Goal: Task Accomplishment & Management: Complete application form

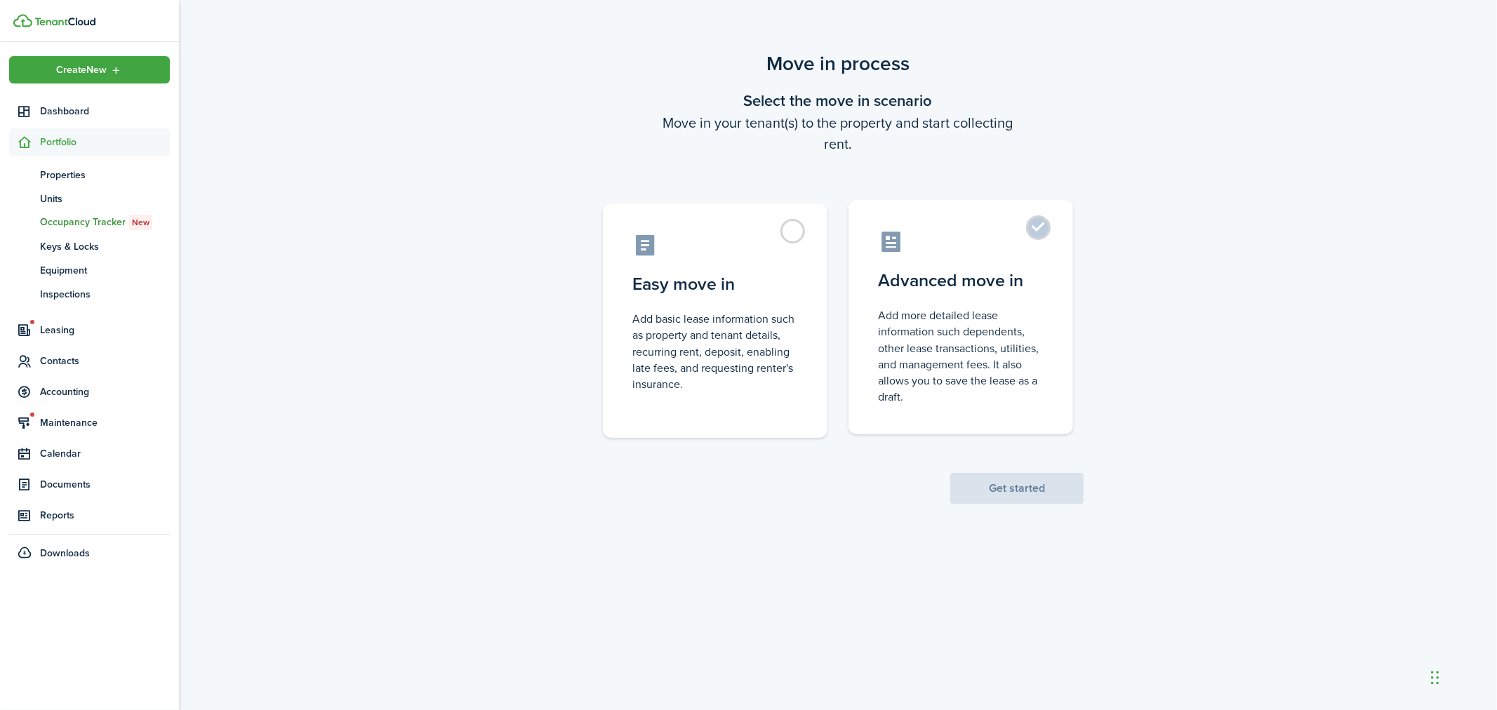
click at [1020, 220] on label "Advanced move in Add more detailed lease information such dependents, other lea…" at bounding box center [960, 317] width 225 height 234
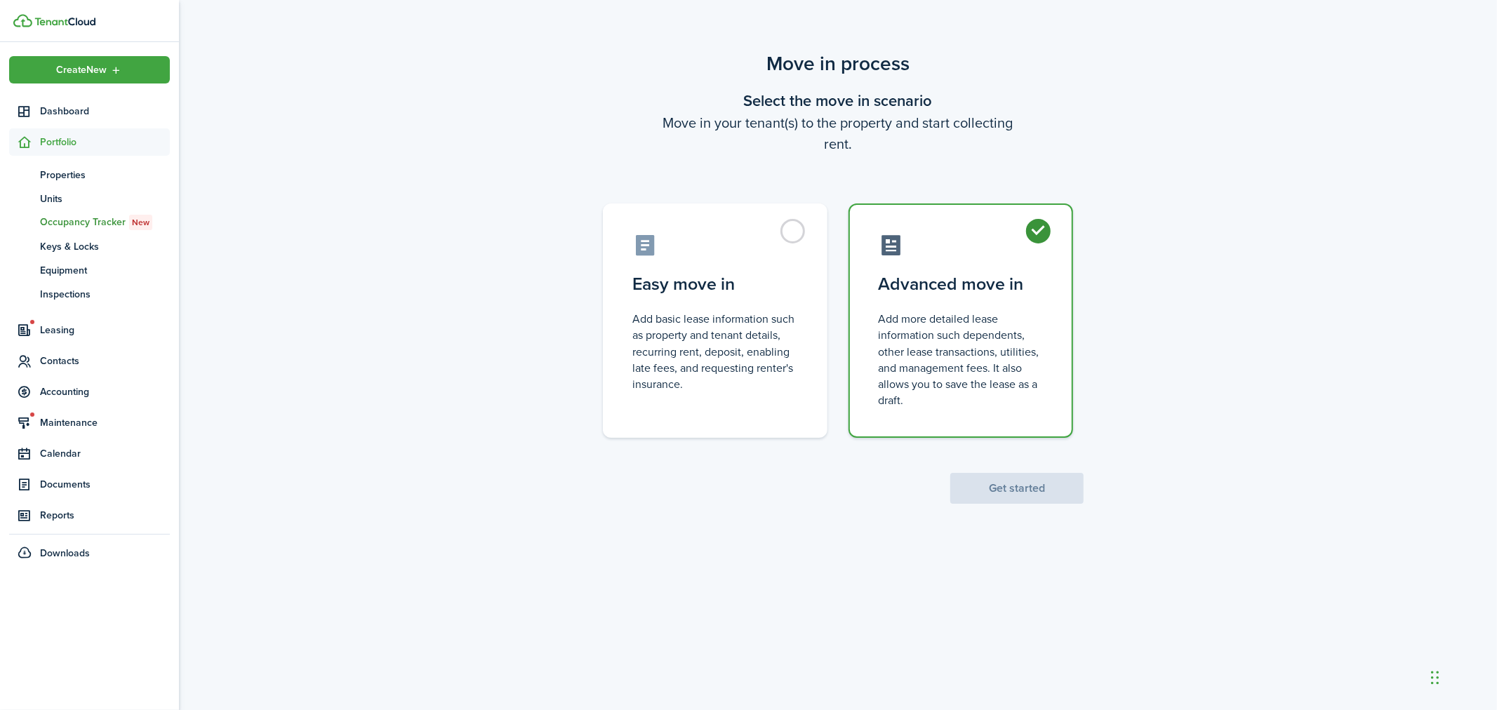
radio input "true"
click at [1014, 487] on button "Get started" at bounding box center [1016, 488] width 133 height 31
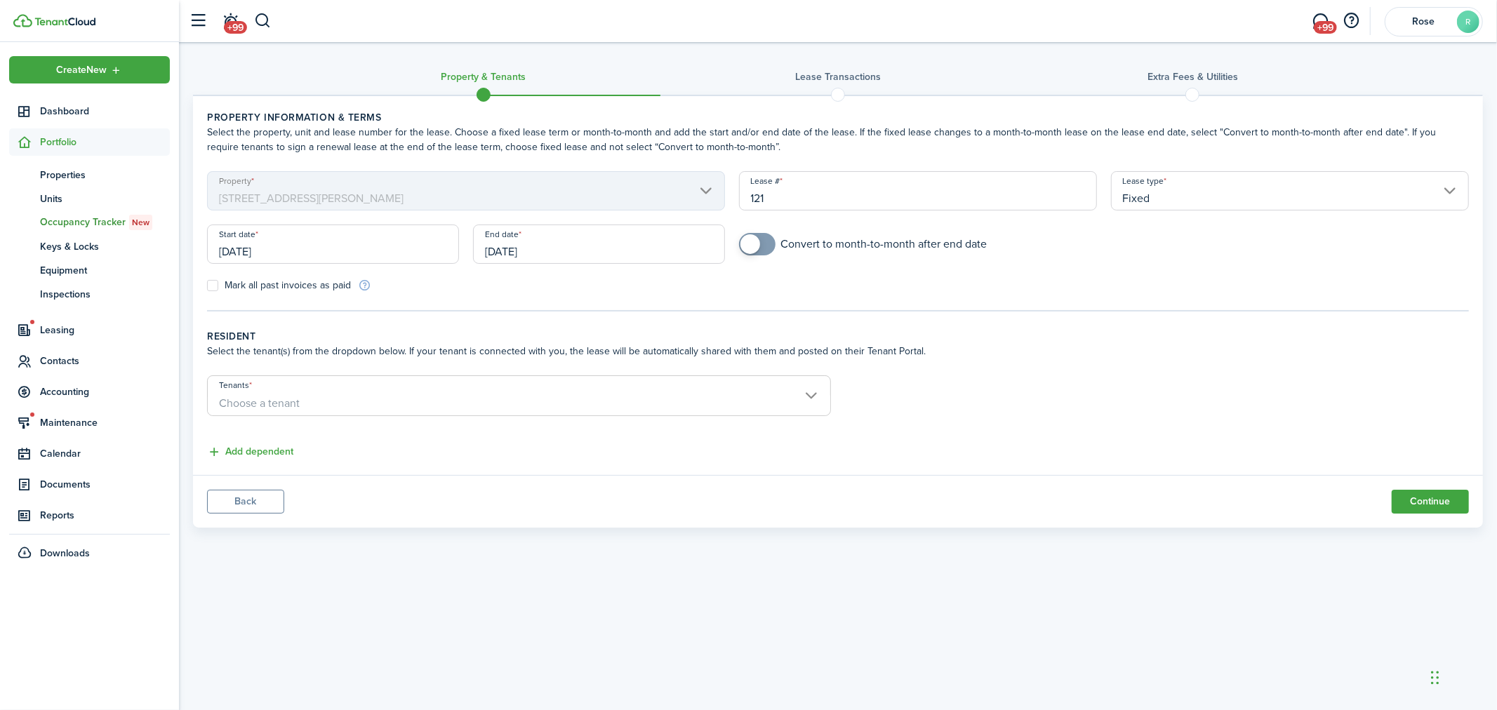
click at [362, 246] on input "[DATE]" at bounding box center [333, 244] width 252 height 39
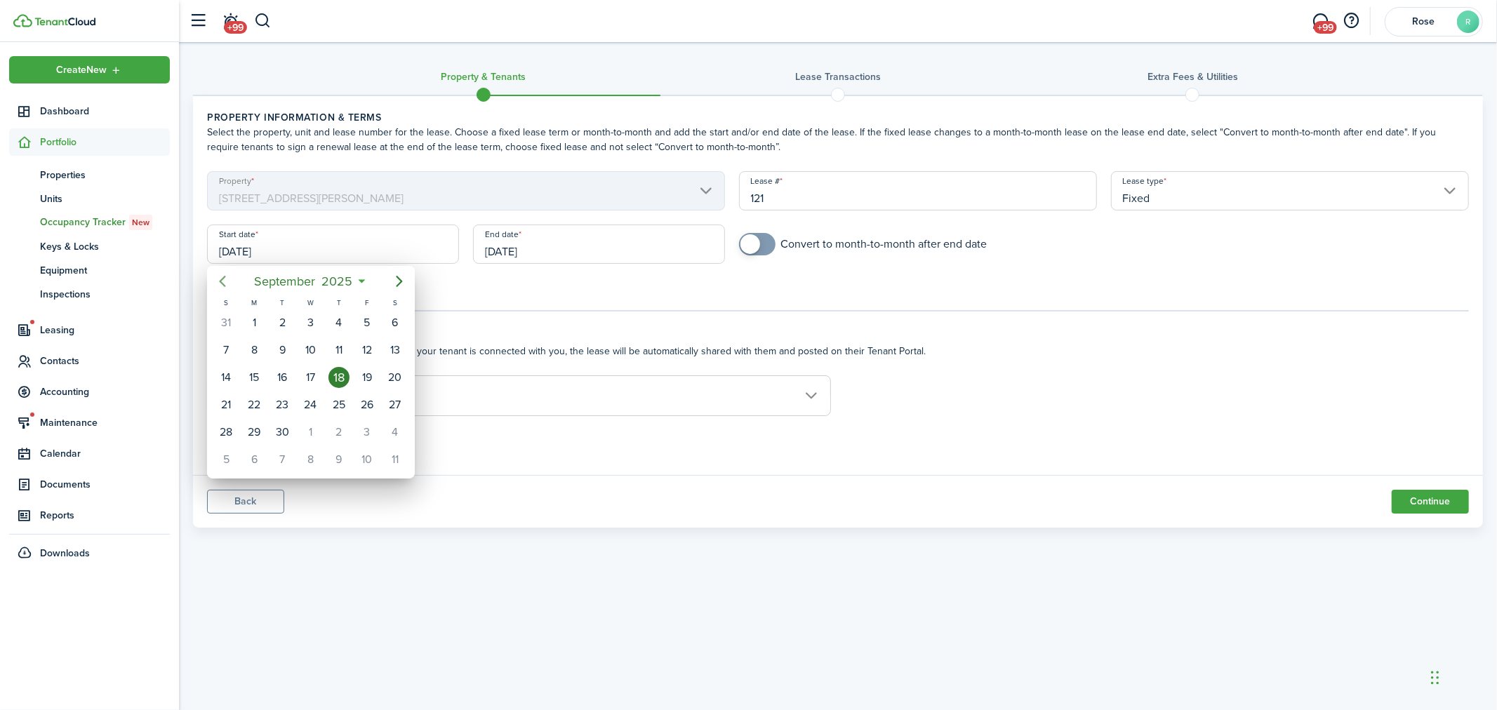
click at [218, 288] on icon "Previous page" at bounding box center [222, 281] width 17 height 17
click at [363, 324] on div "1" at bounding box center [367, 322] width 21 height 21
type input "[DATE]"
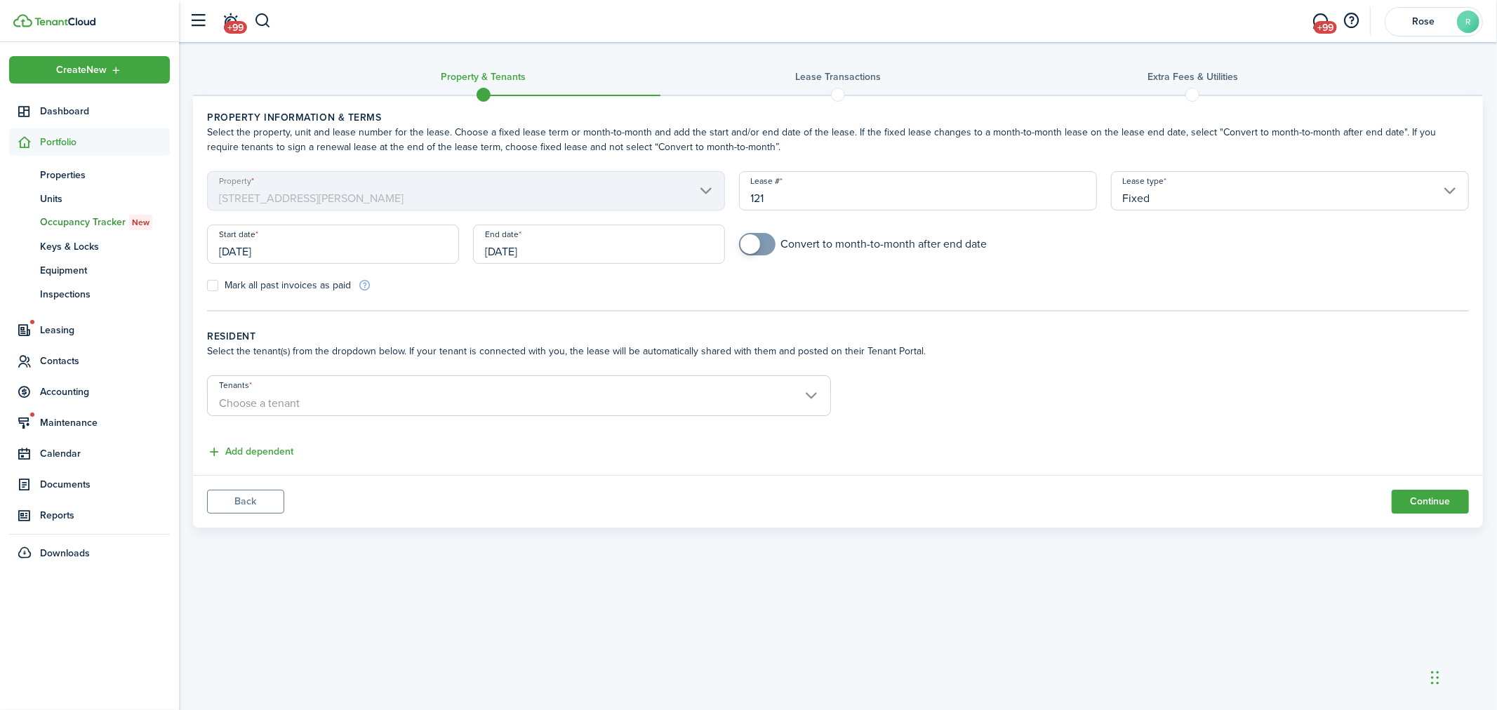
click at [526, 246] on input "[DATE]" at bounding box center [599, 244] width 252 height 39
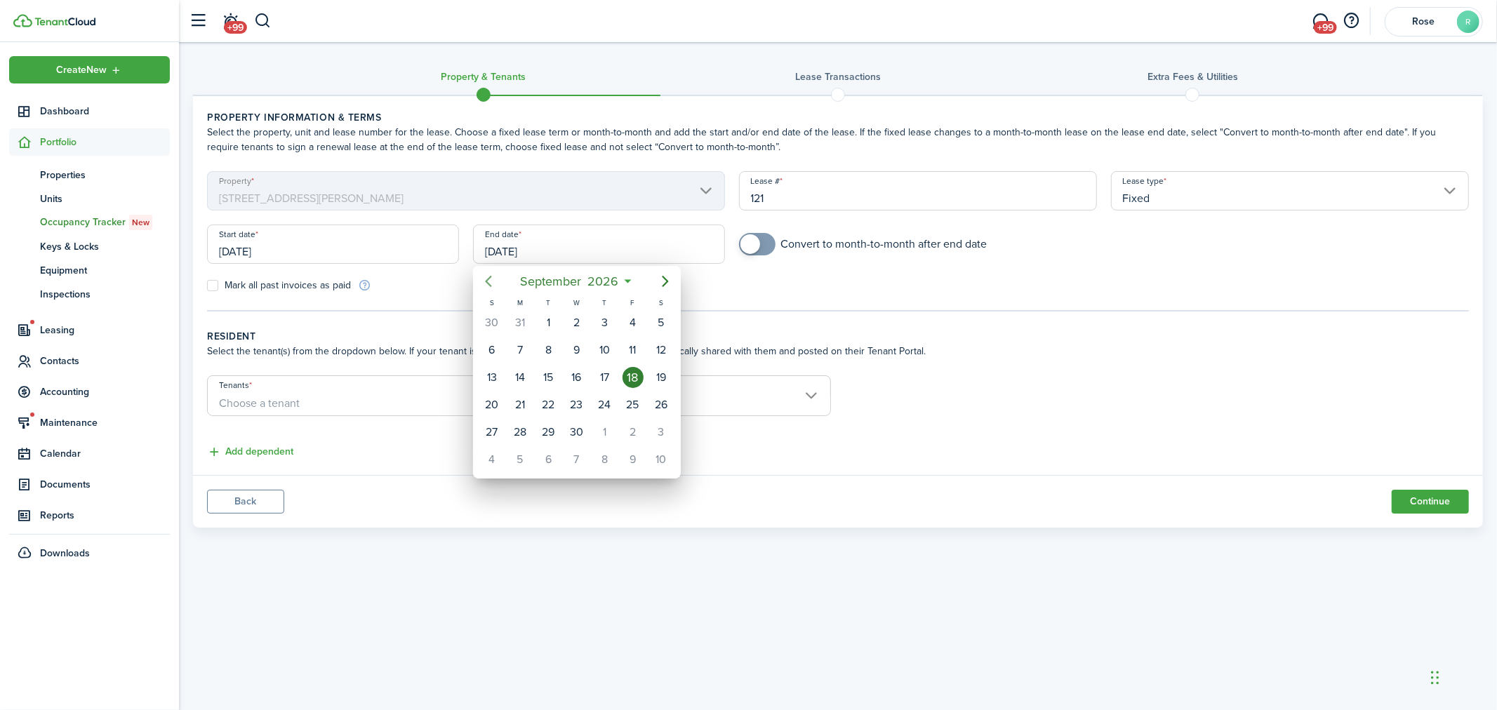
click at [491, 286] on icon "Previous page" at bounding box center [488, 281] width 6 height 11
click at [637, 432] on div "31" at bounding box center [632, 432] width 21 height 21
type input "[DATE]"
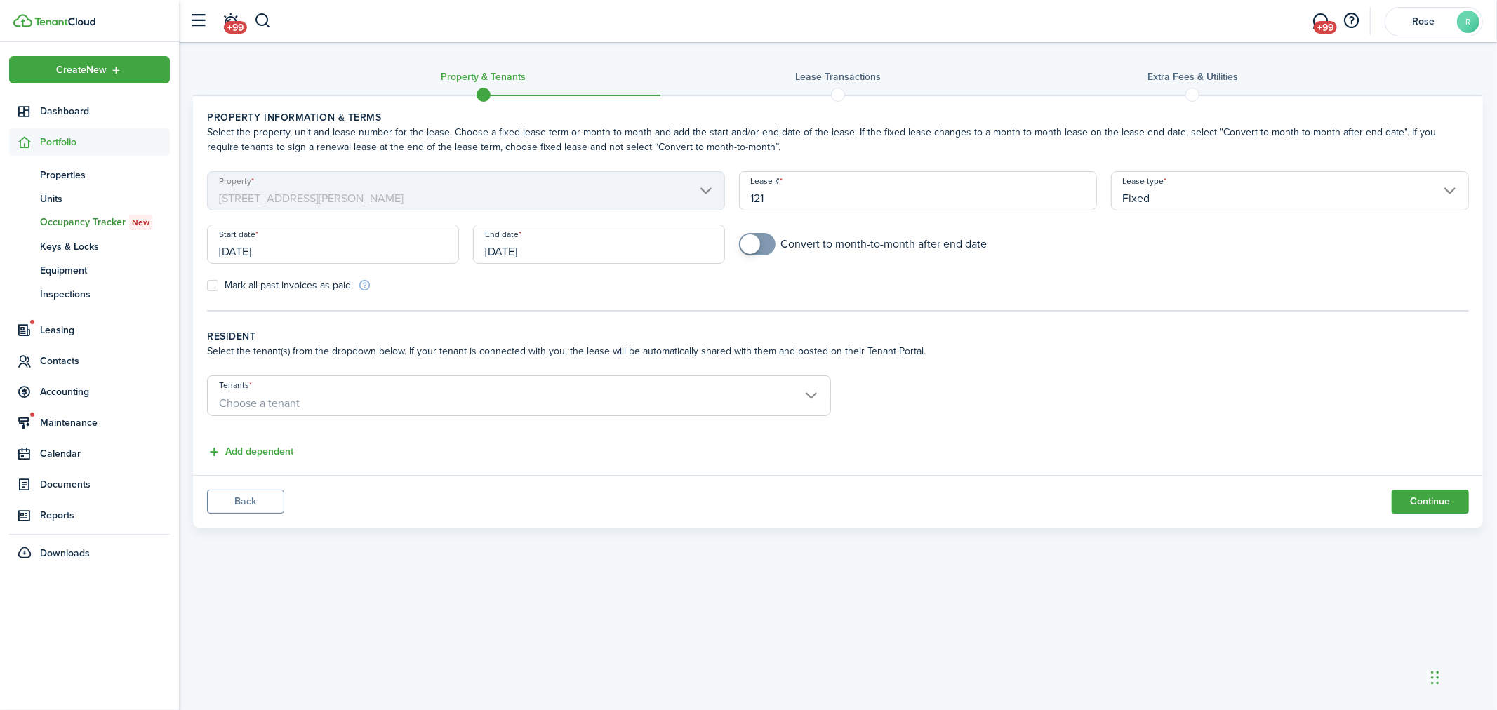
checkbox input "true"
click at [756, 242] on span at bounding box center [750, 244] width 20 height 20
click at [472, 392] on span "Choose a tenant" at bounding box center [519, 404] width 622 height 24
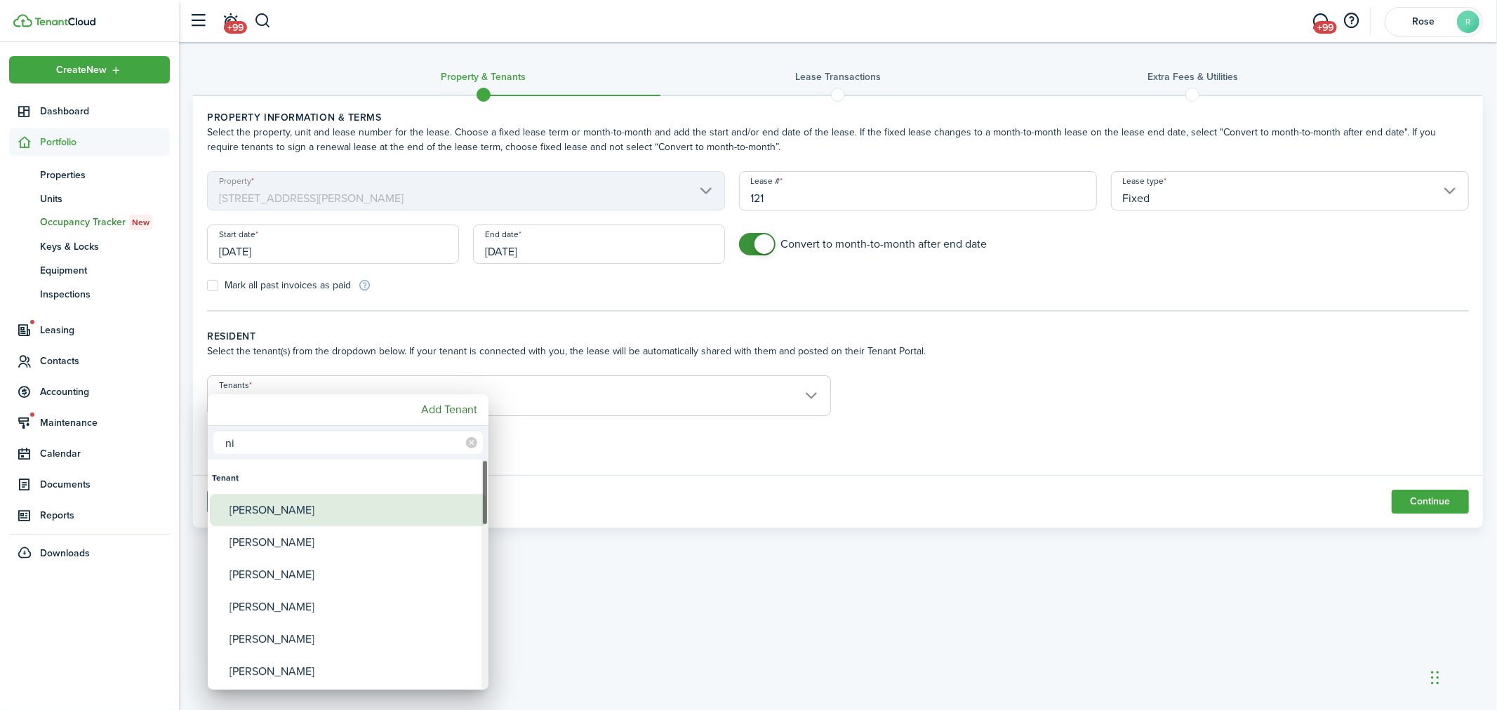
type input "ni"
click at [309, 509] on div "[PERSON_NAME]" at bounding box center [353, 510] width 248 height 32
type input "[PERSON_NAME]"
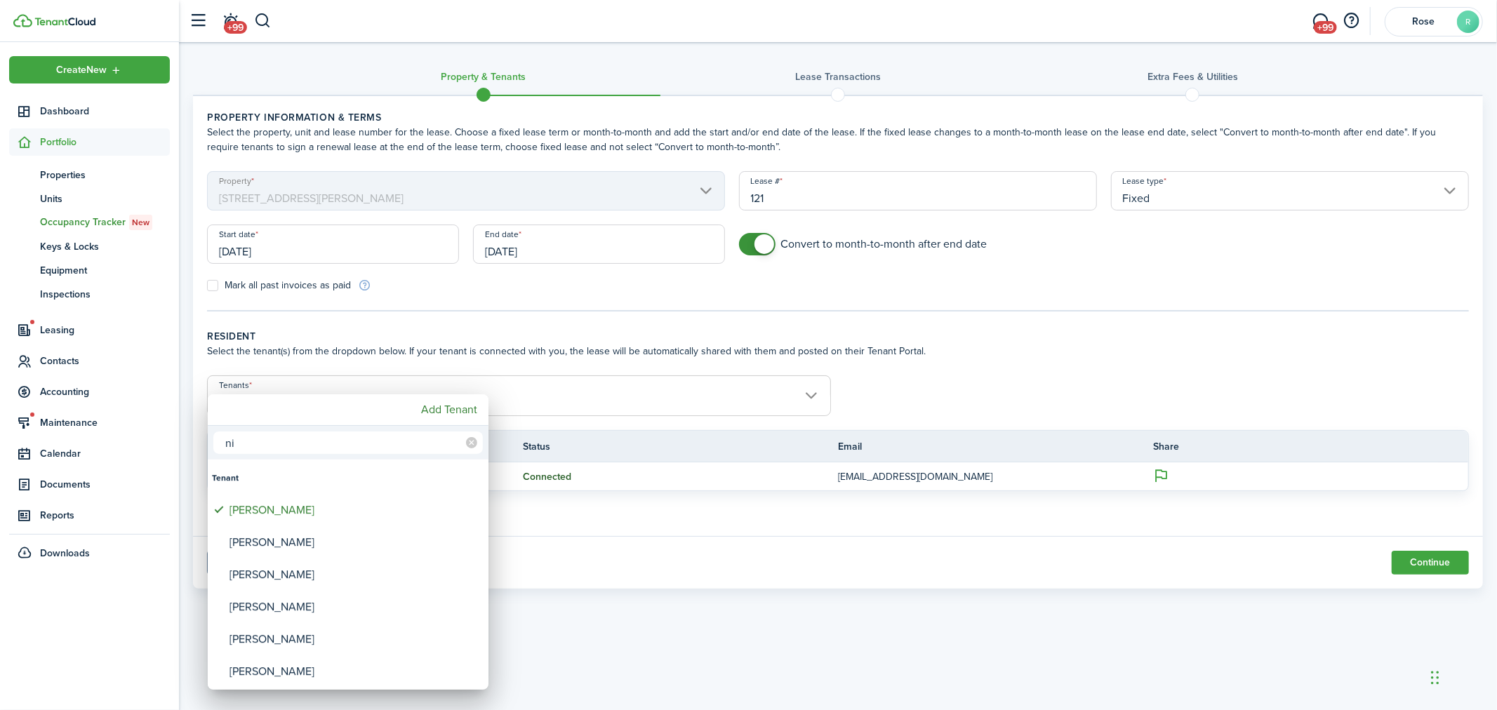
click at [640, 566] on div at bounding box center [748, 355] width 1721 height 935
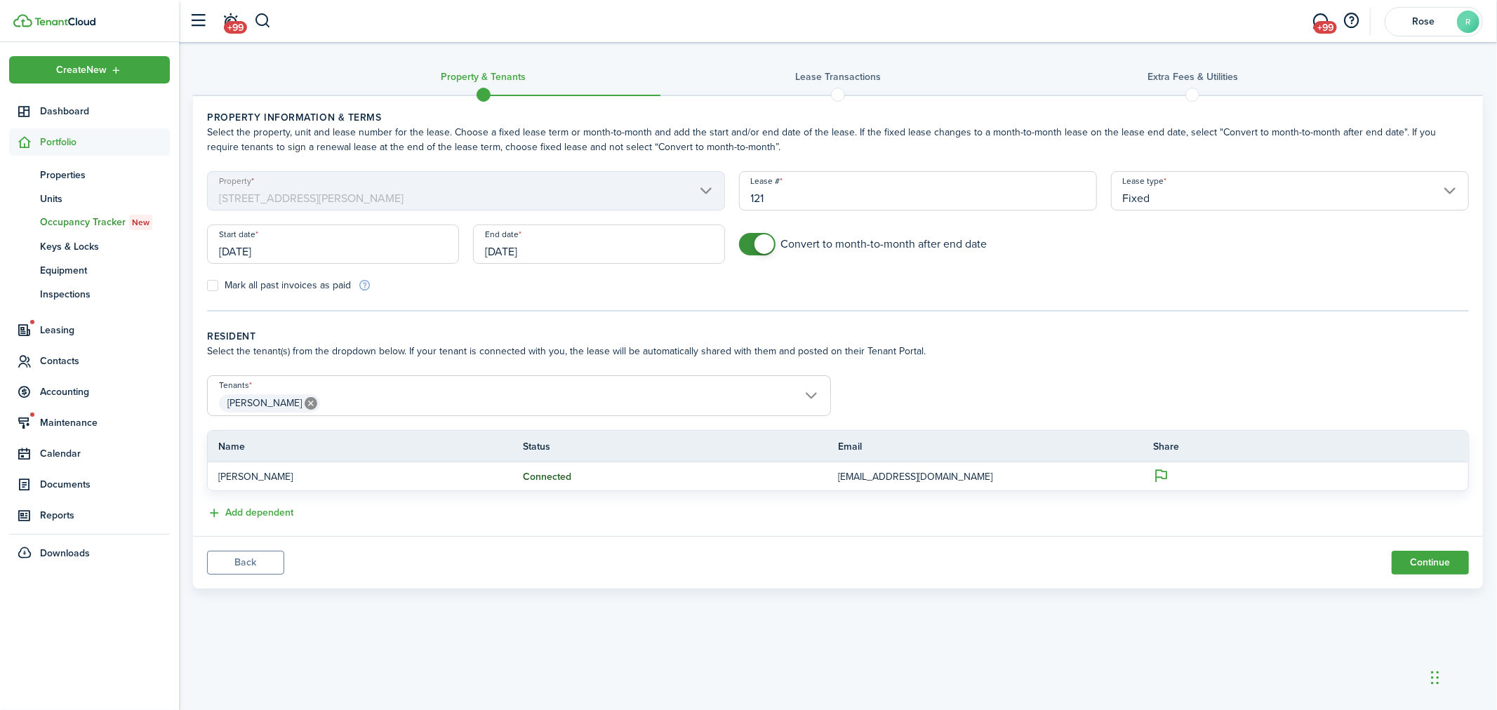
click at [389, 400] on span "[PERSON_NAME]" at bounding box center [519, 404] width 622 height 24
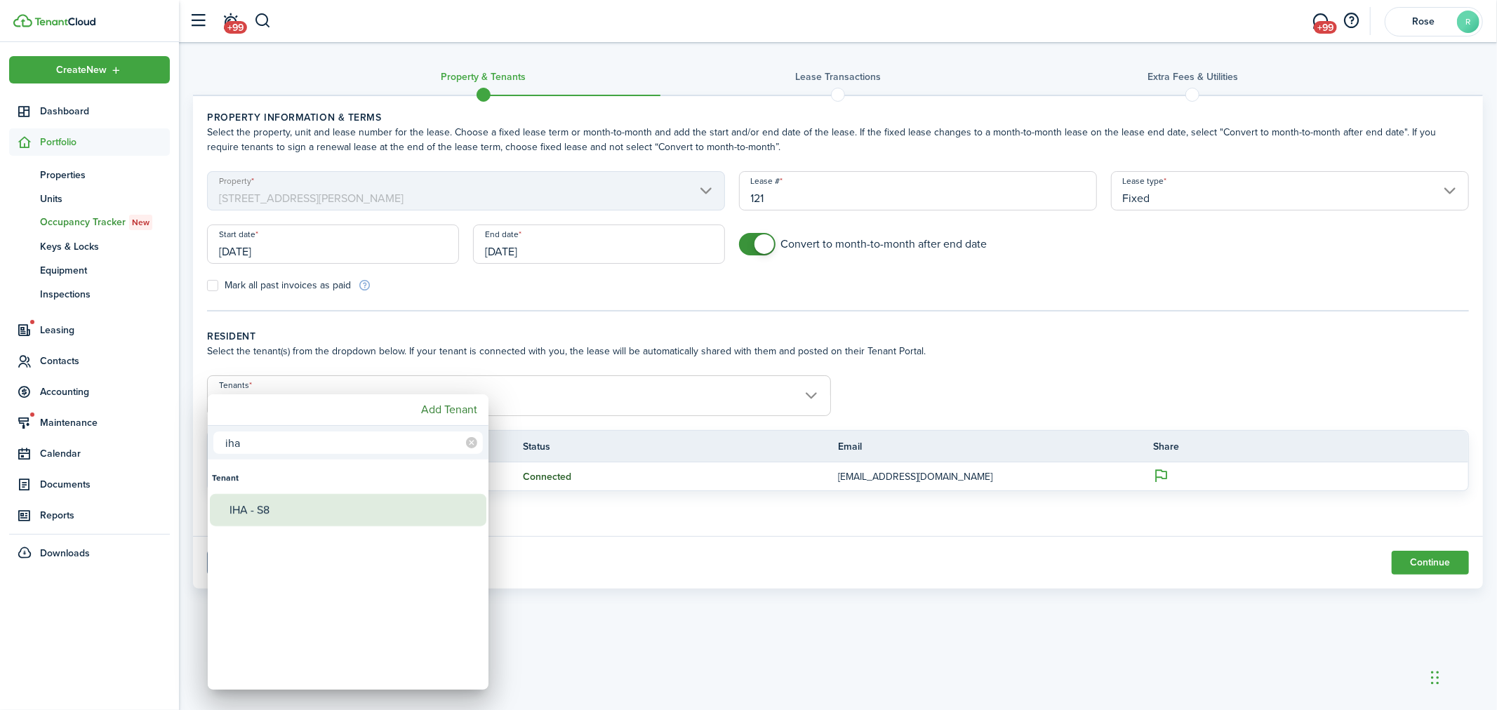
type input "iha"
click at [298, 517] on div "IHA - S8" at bounding box center [353, 510] width 248 height 32
type input "[PERSON_NAME], IHA - S8"
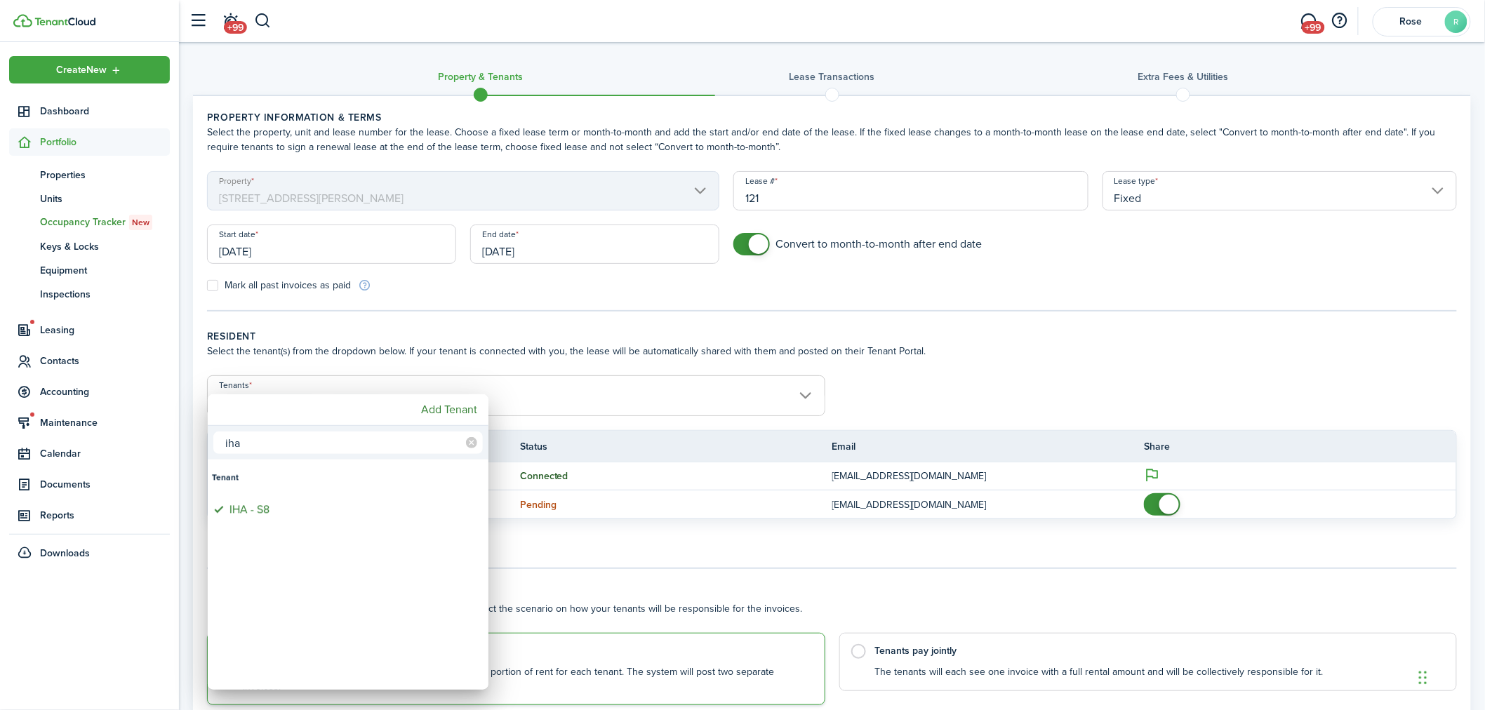
click at [1153, 501] on div at bounding box center [743, 355] width 1710 height 935
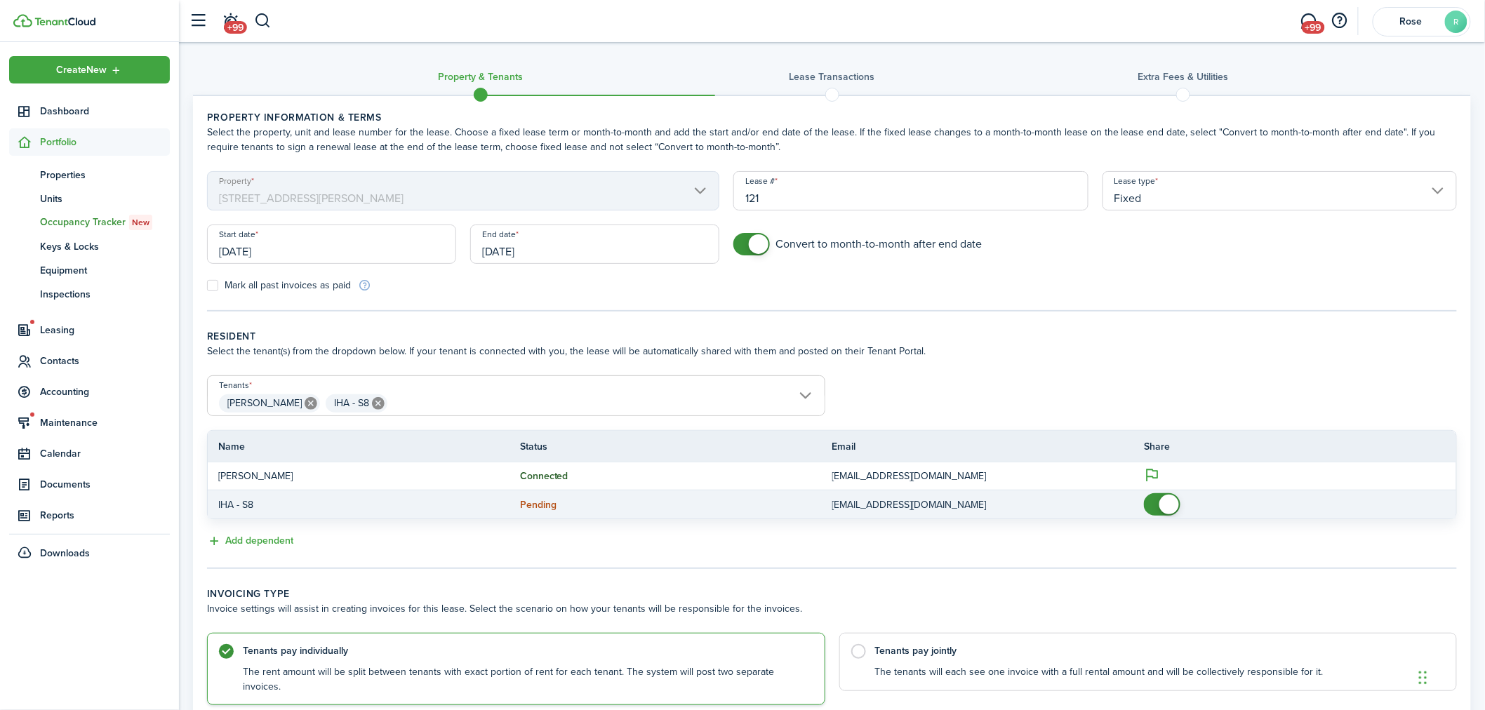
checkbox input "false"
click at [1158, 512] on span at bounding box center [1162, 504] width 14 height 22
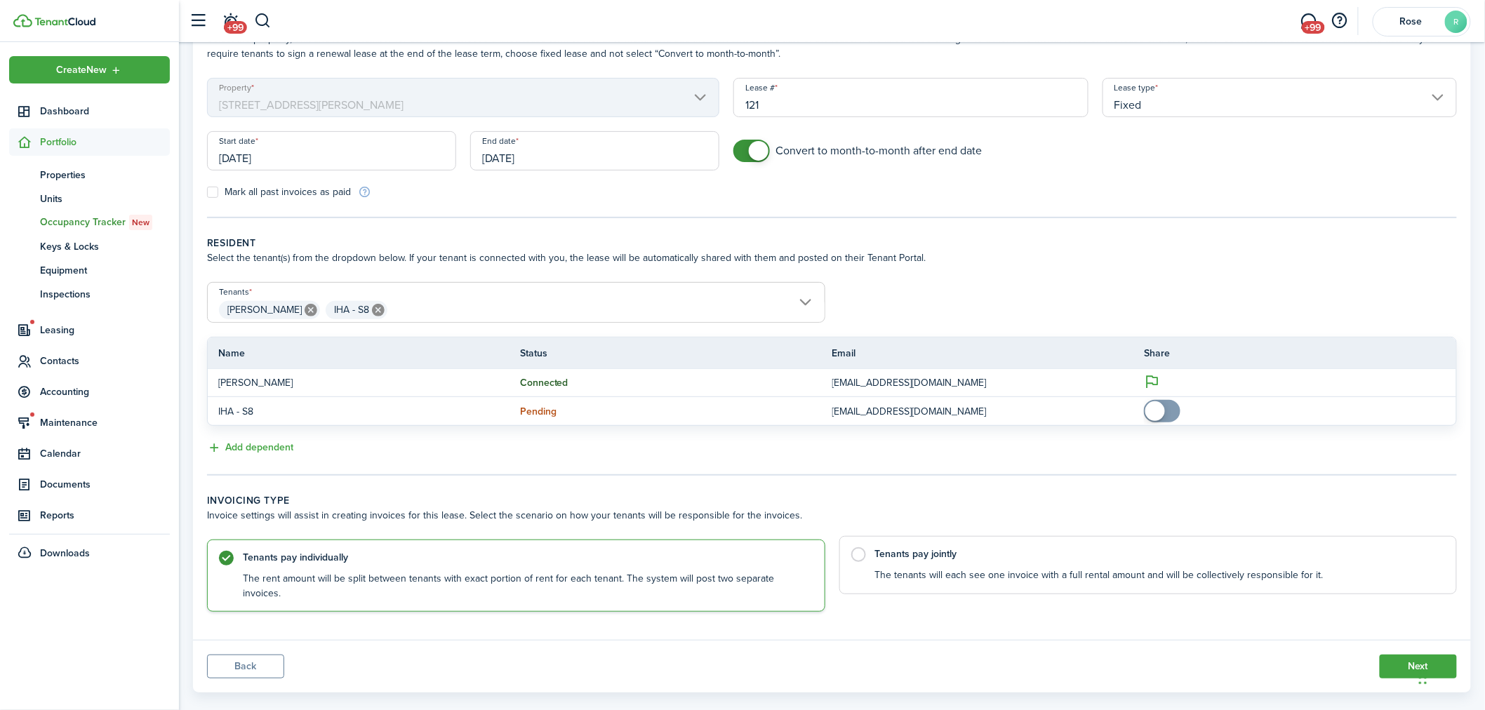
scroll to position [98, 0]
click at [1409, 650] on button "Next" at bounding box center [1418, 662] width 77 height 24
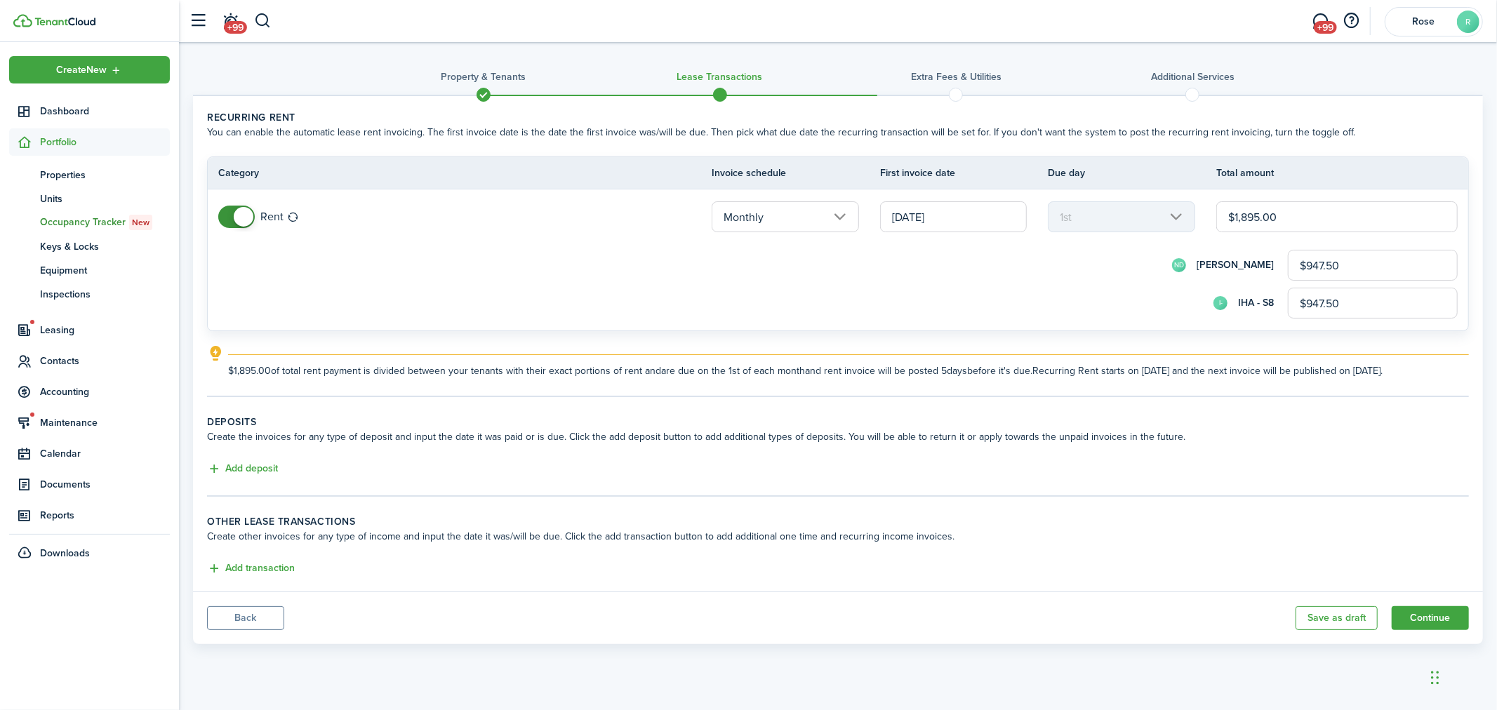
click at [1465, 49] on tc-wizard-header "Property & Tenants Lease Transactions Extra fees & Utilities Additional Services" at bounding box center [838, 80] width 1290 height 63
click at [931, 212] on input "[DATE]" at bounding box center [953, 216] width 147 height 31
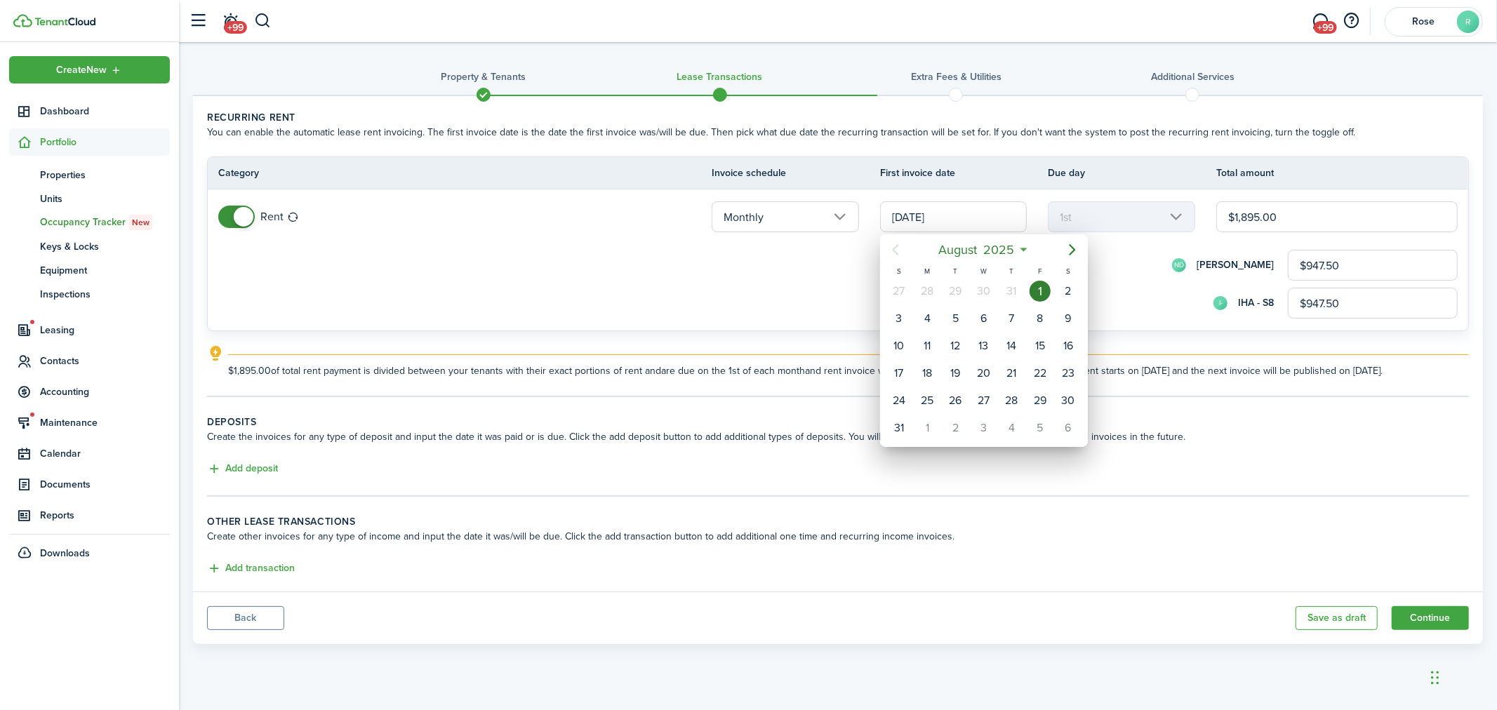
click at [719, 293] on div at bounding box center [748, 355] width 1721 height 935
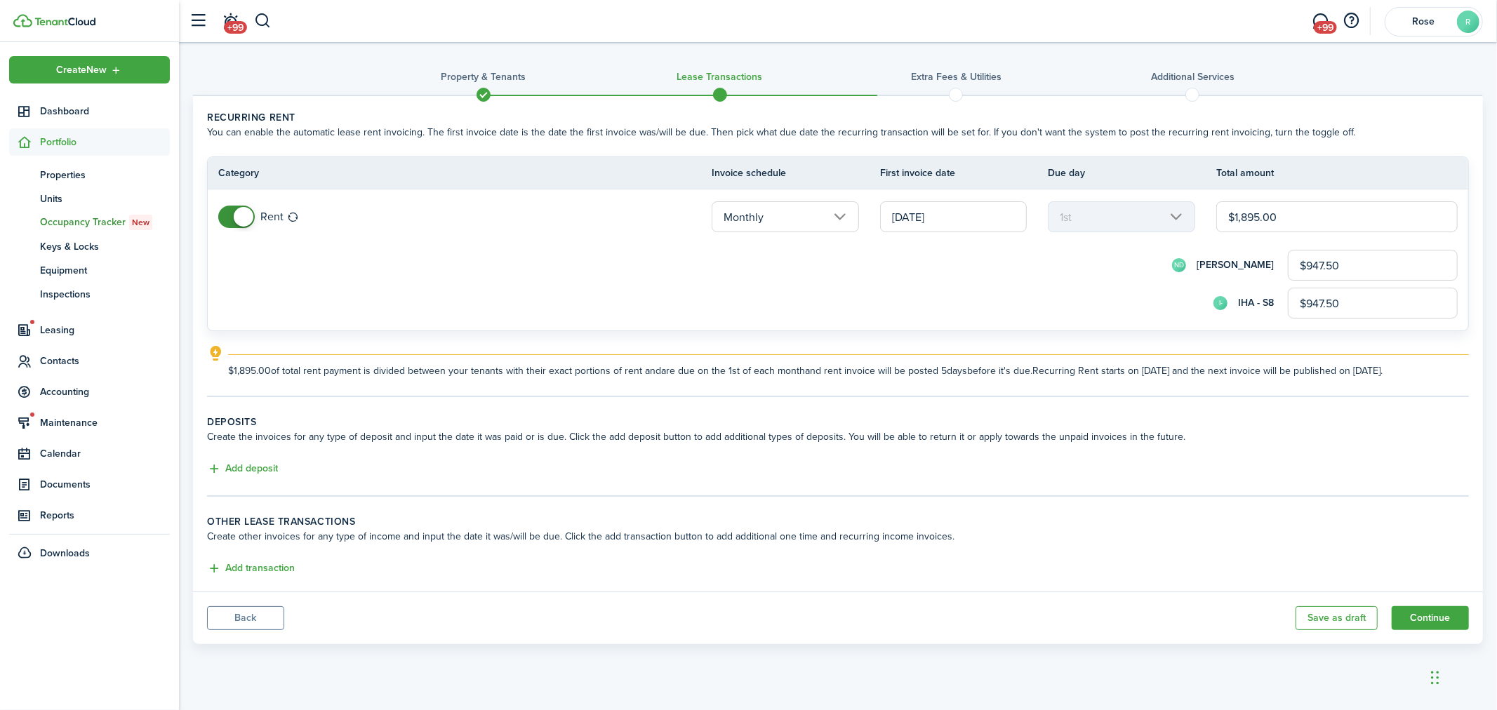
drag, startPoint x: 1353, startPoint y: 302, endPoint x: 1284, endPoint y: 302, distance: 68.8
click at [1284, 302] on div "I- IHA - S8 $947.50" at bounding box center [857, 303] width 1201 height 31
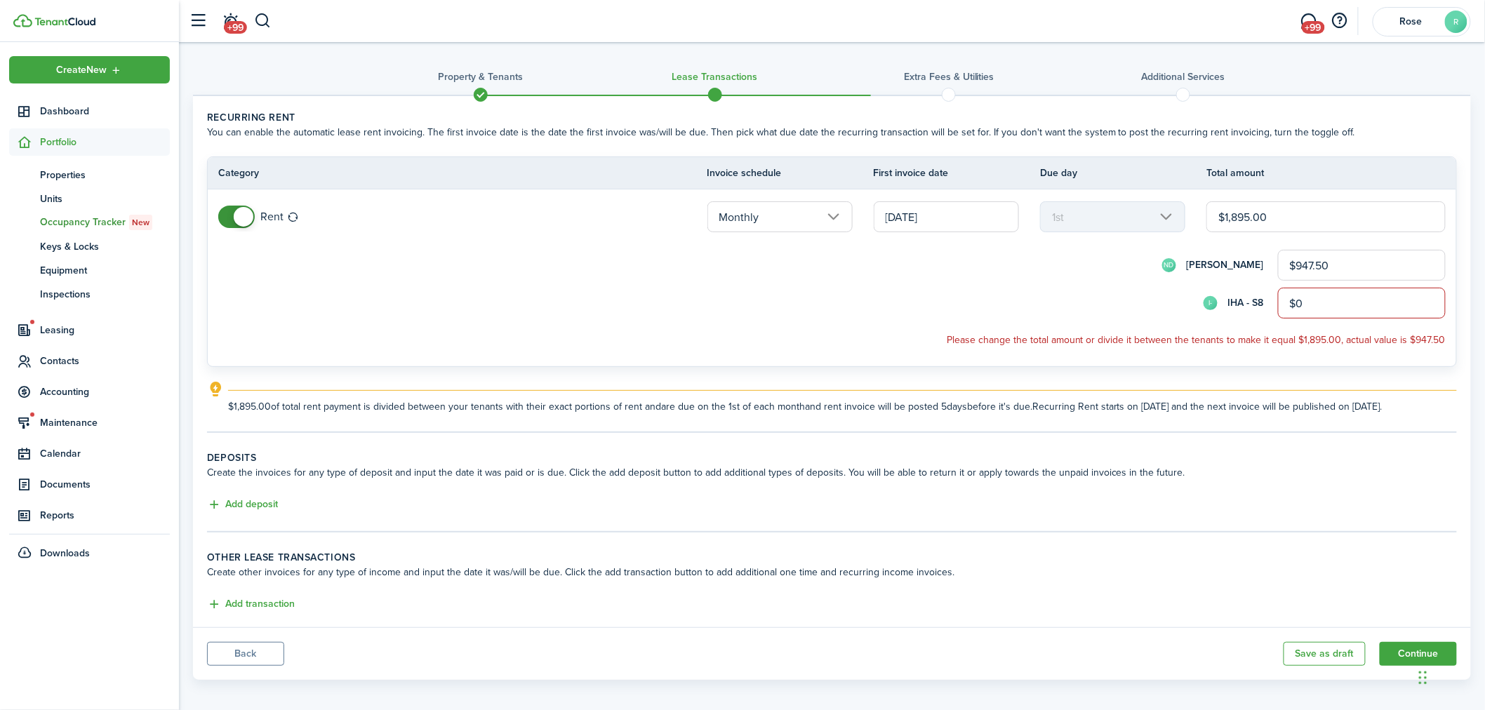
type input "$0.00"
drag, startPoint x: 1339, startPoint y: 264, endPoint x: 1260, endPoint y: 264, distance: 78.6
click at [1260, 264] on div "ND [PERSON_NAME] $947.50" at bounding box center [851, 265] width 1189 height 31
type input "$0.00"
drag, startPoint x: 1323, startPoint y: 299, endPoint x: 1265, endPoint y: 300, distance: 57.6
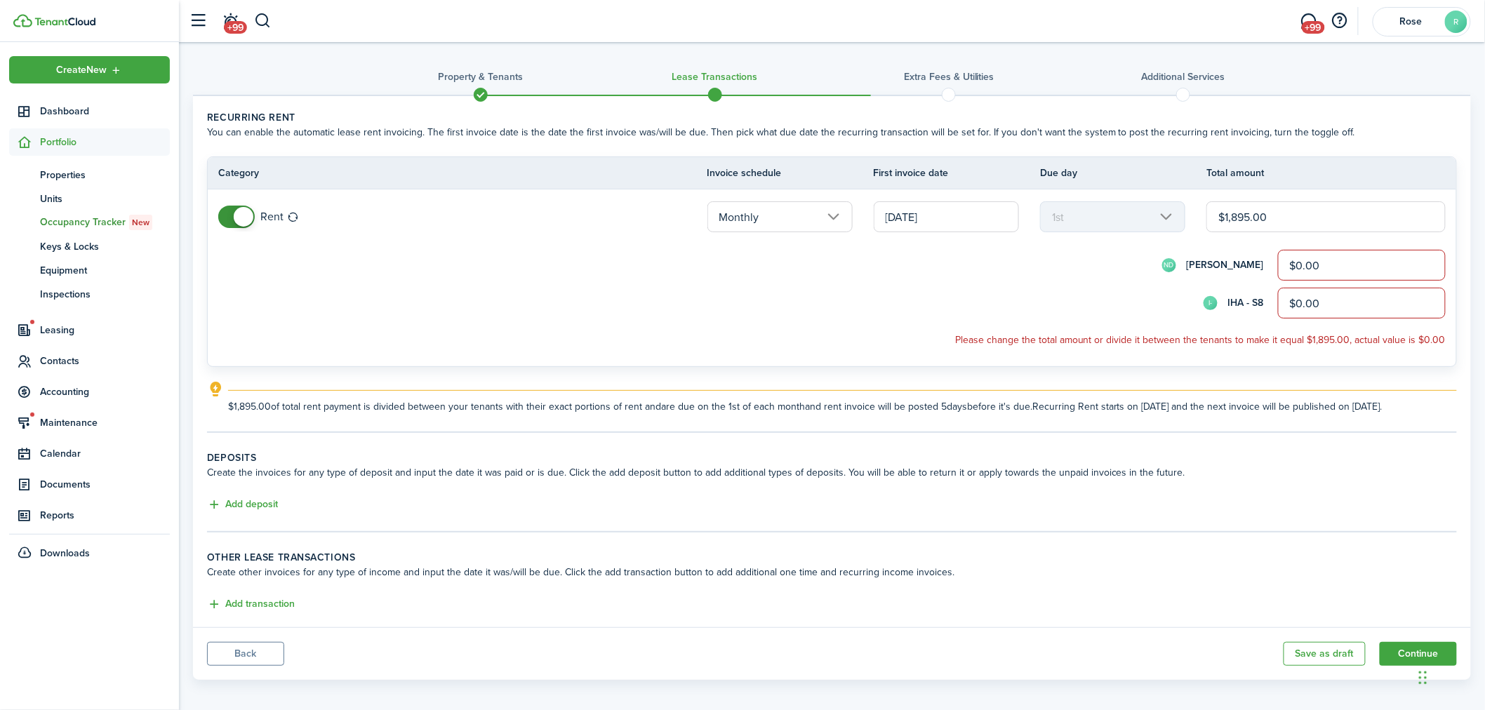
click at [1265, 300] on div "I- IHA - S8 $0.00" at bounding box center [851, 303] width 1189 height 31
type input "$1,732.00"
drag, startPoint x: 1260, startPoint y: 211, endPoint x: 1168, endPoint y: 213, distance: 92.7
click at [1168, 212] on tr "Rent Monthly [DATE] 1st $1,895.00 ND [PERSON_NAME] $0.00 I- IHA - S8 $1,732.00 …" at bounding box center [832, 277] width 1248 height 177
type input "$1"
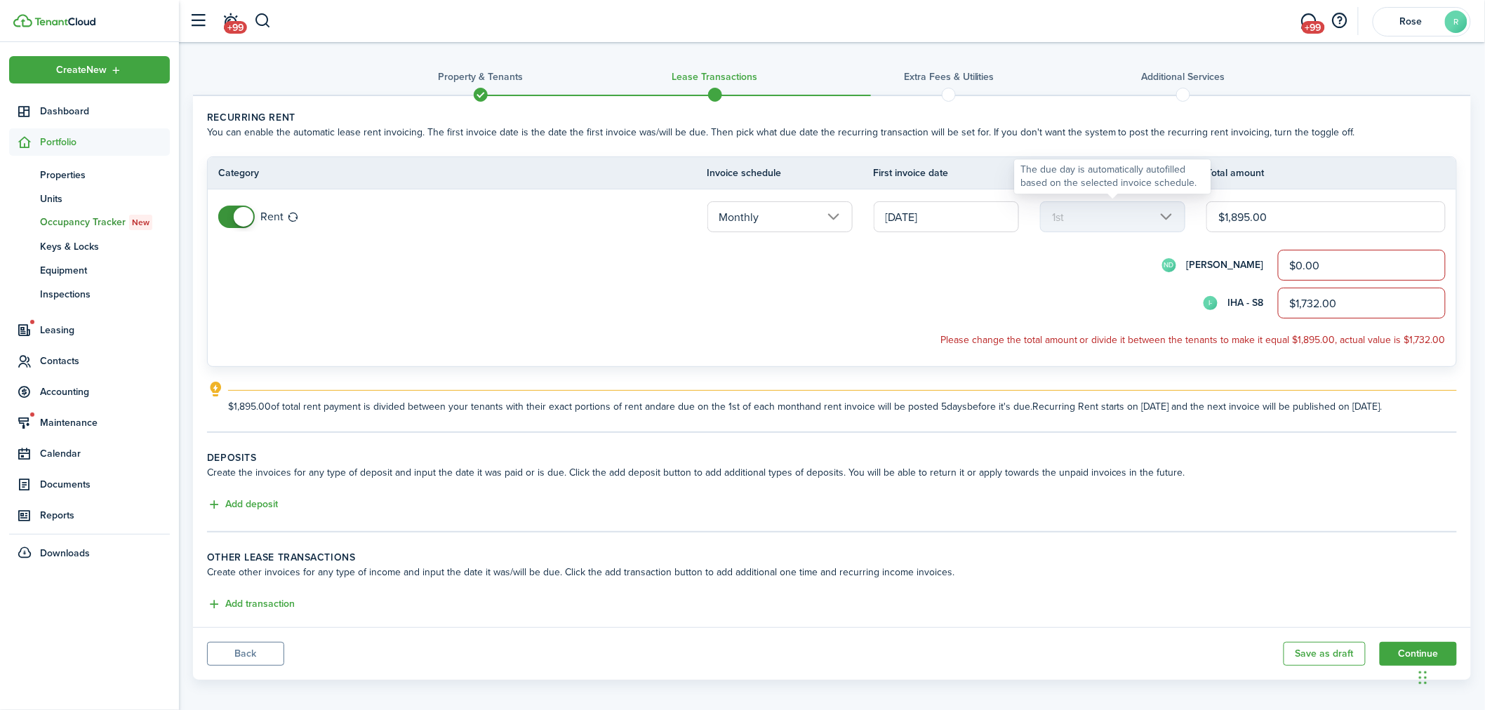
type input "$0.50"
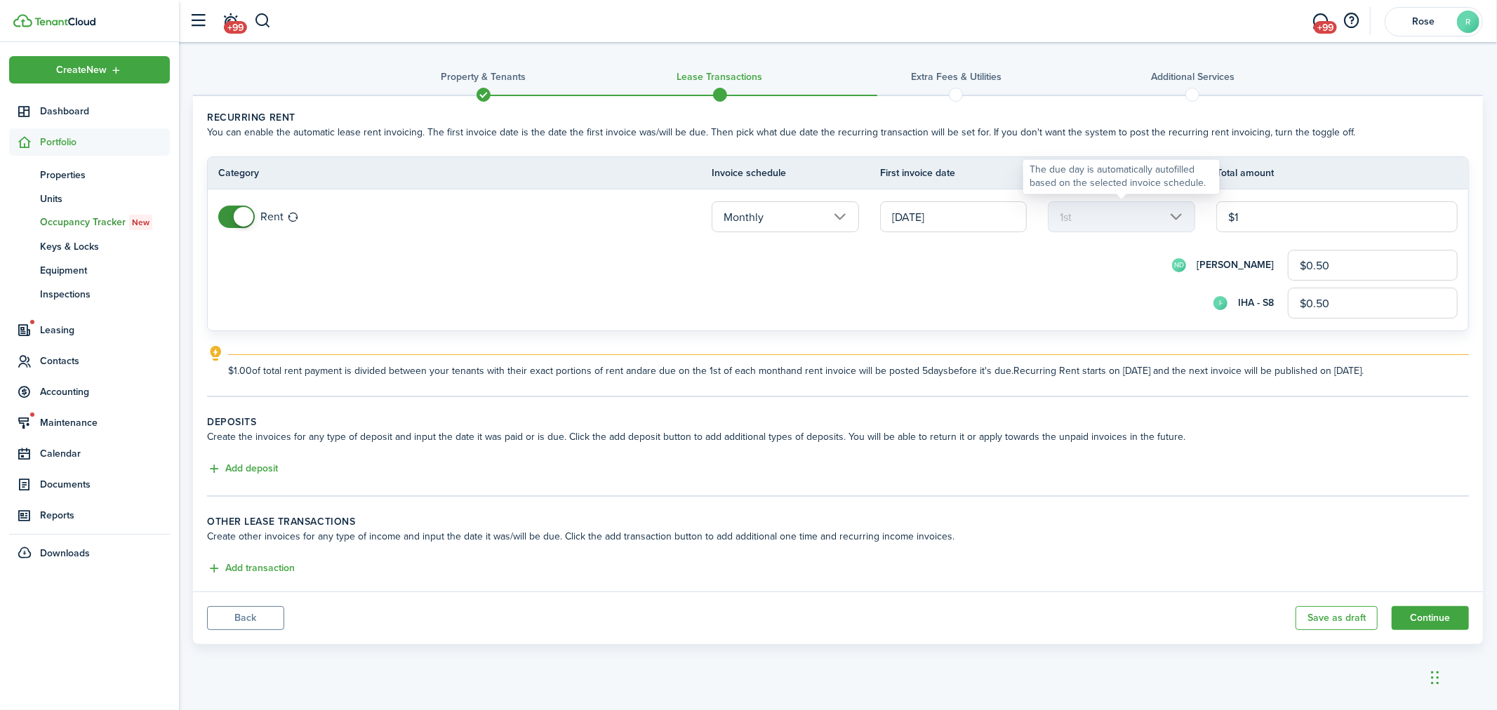
type input "$17"
type input "$8.50"
type input "$173"
type input "$86.50"
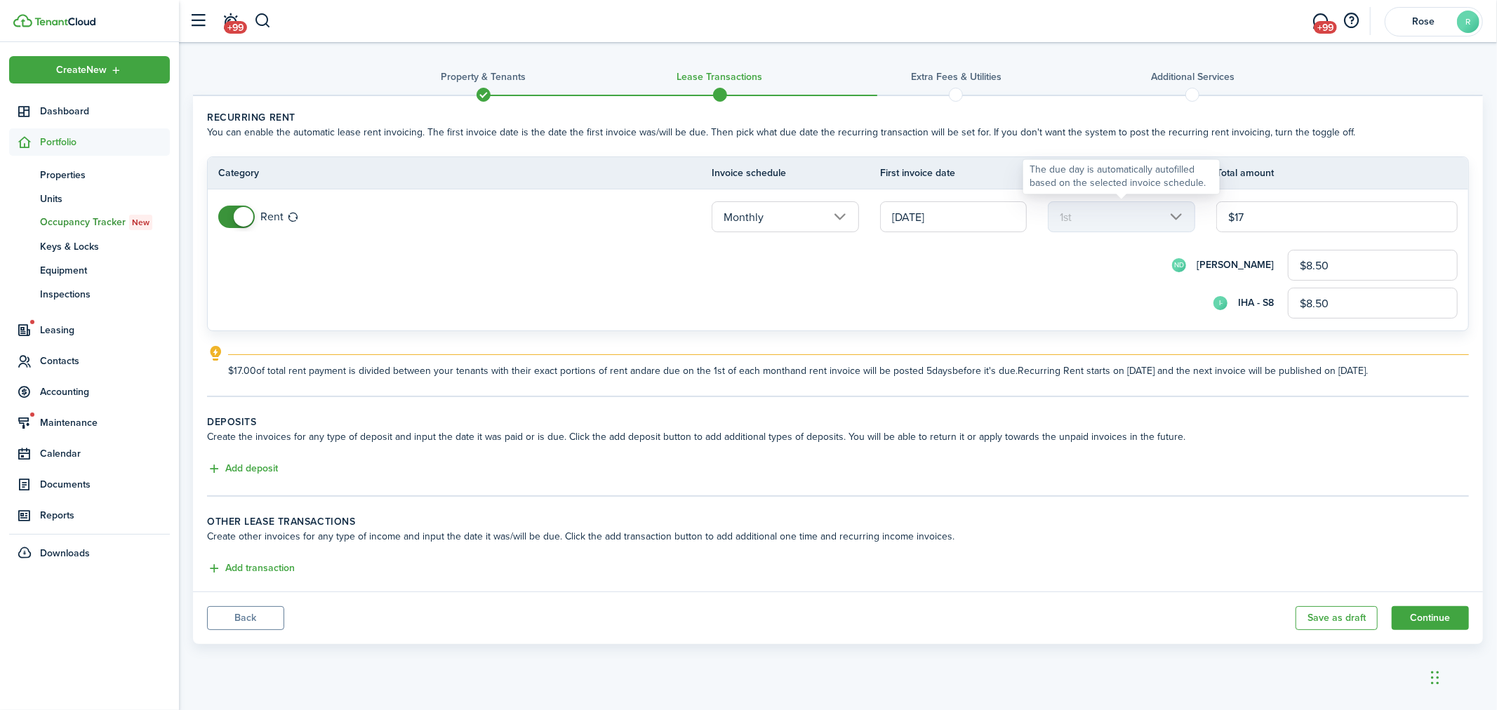
type input "$86.50"
type input "$1,732"
type input "$866.00"
type input "$1,732.00"
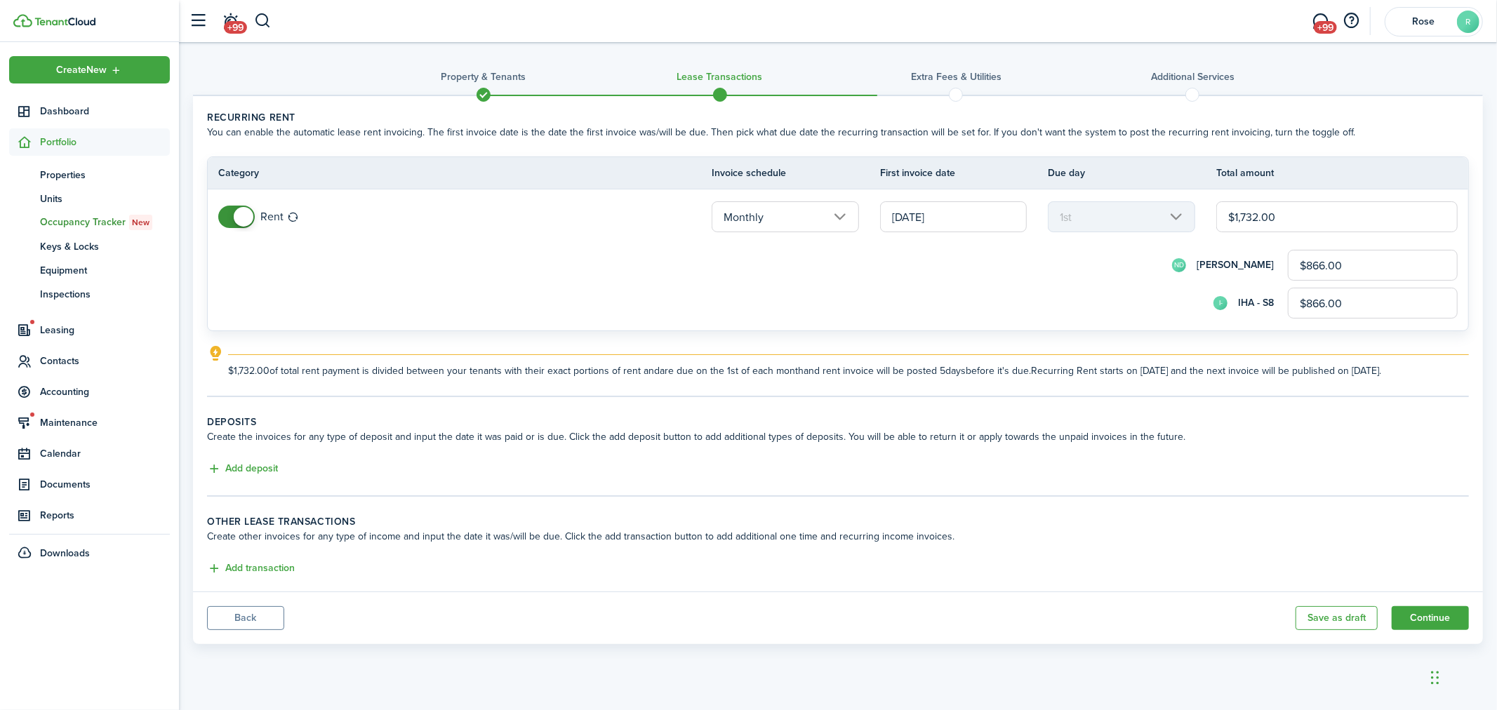
click at [1074, 286] on form "ND [PERSON_NAME] $866.00 I- IHA - S8 $866.00" at bounding box center [837, 284] width 1239 height 69
click at [1300, 299] on input "$866.00" at bounding box center [1373, 303] width 170 height 31
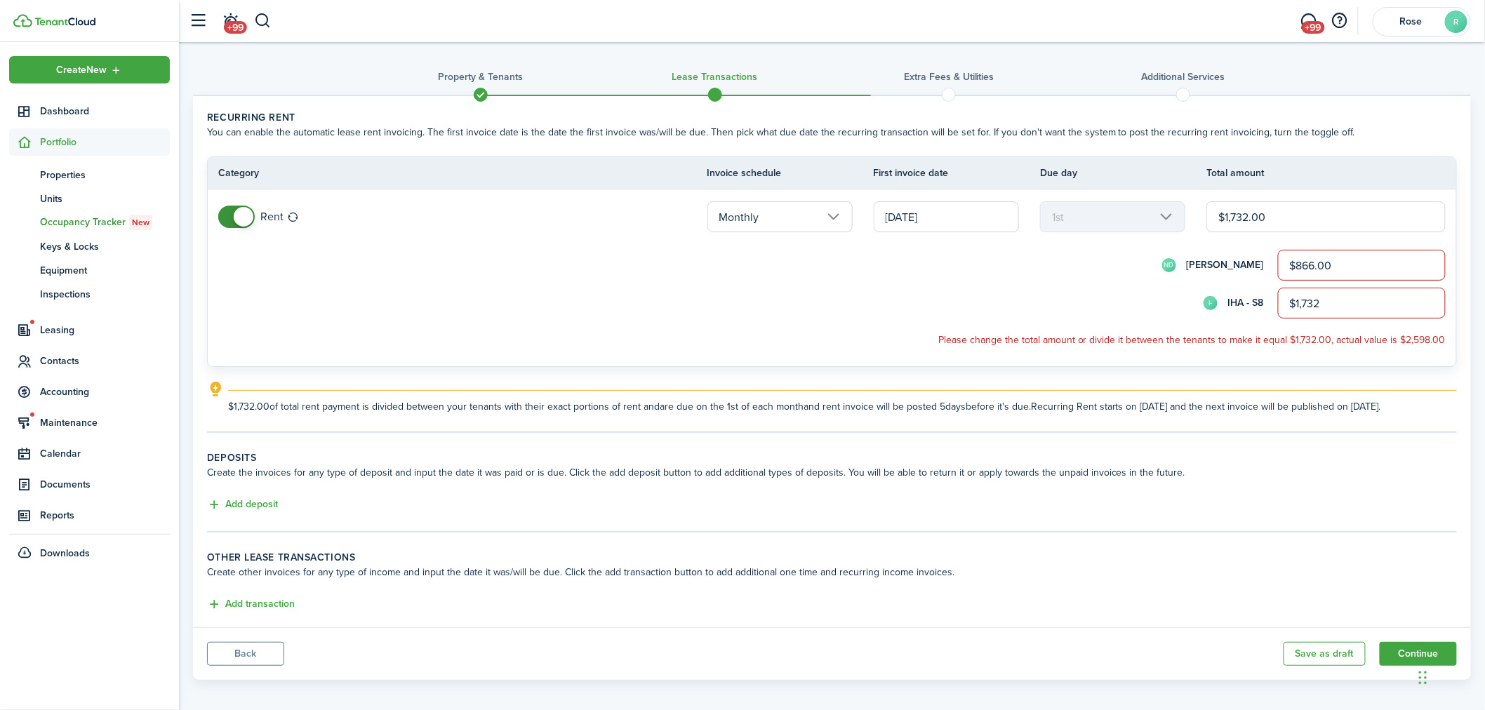
type input "$1,732.00"
drag, startPoint x: 1294, startPoint y: 267, endPoint x: 1266, endPoint y: 267, distance: 28.1
click at [1266, 267] on div "ND [PERSON_NAME] $866.00" at bounding box center [851, 265] width 1189 height 31
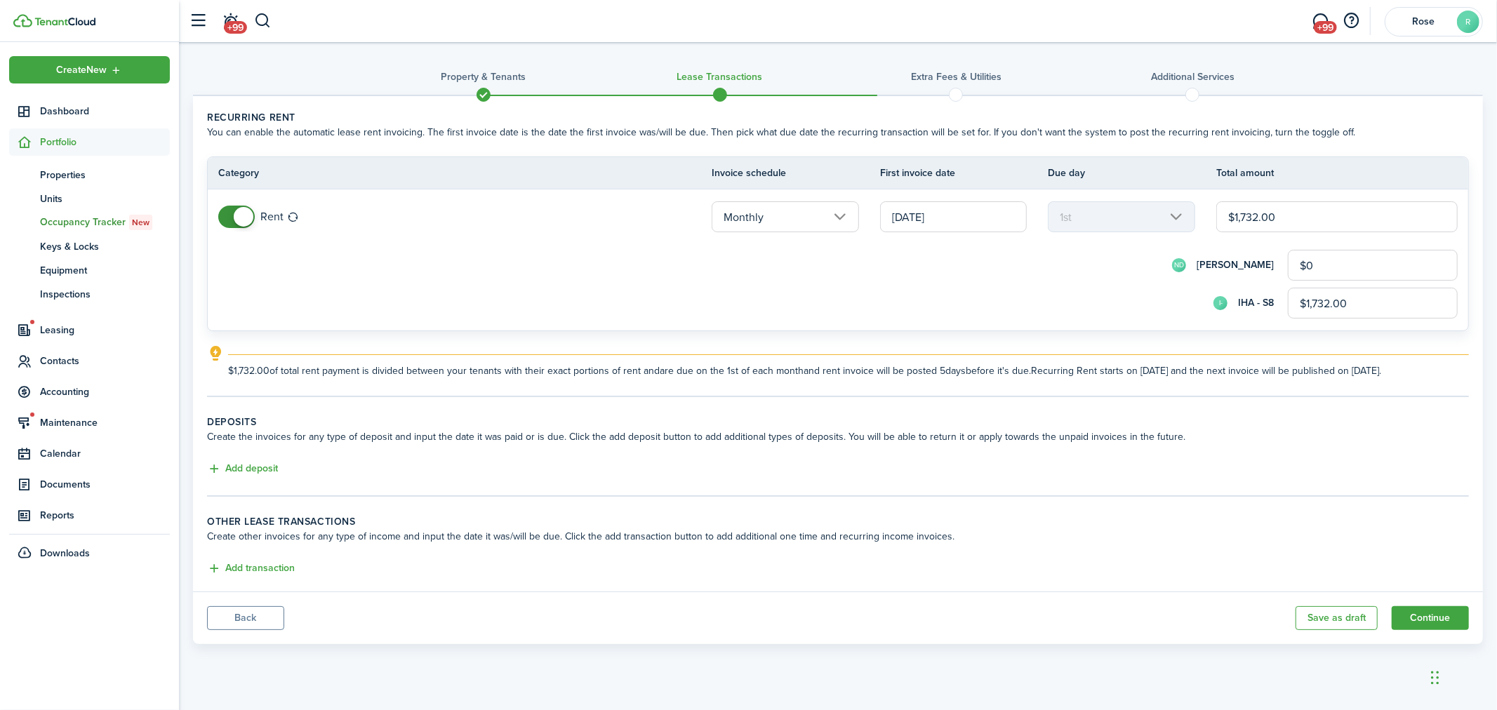
type input "$0.00"
click at [984, 312] on div "I- IHA - S8 $1,732.00" at bounding box center [857, 303] width 1201 height 31
click at [1434, 618] on button "Continue" at bounding box center [1430, 618] width 77 height 24
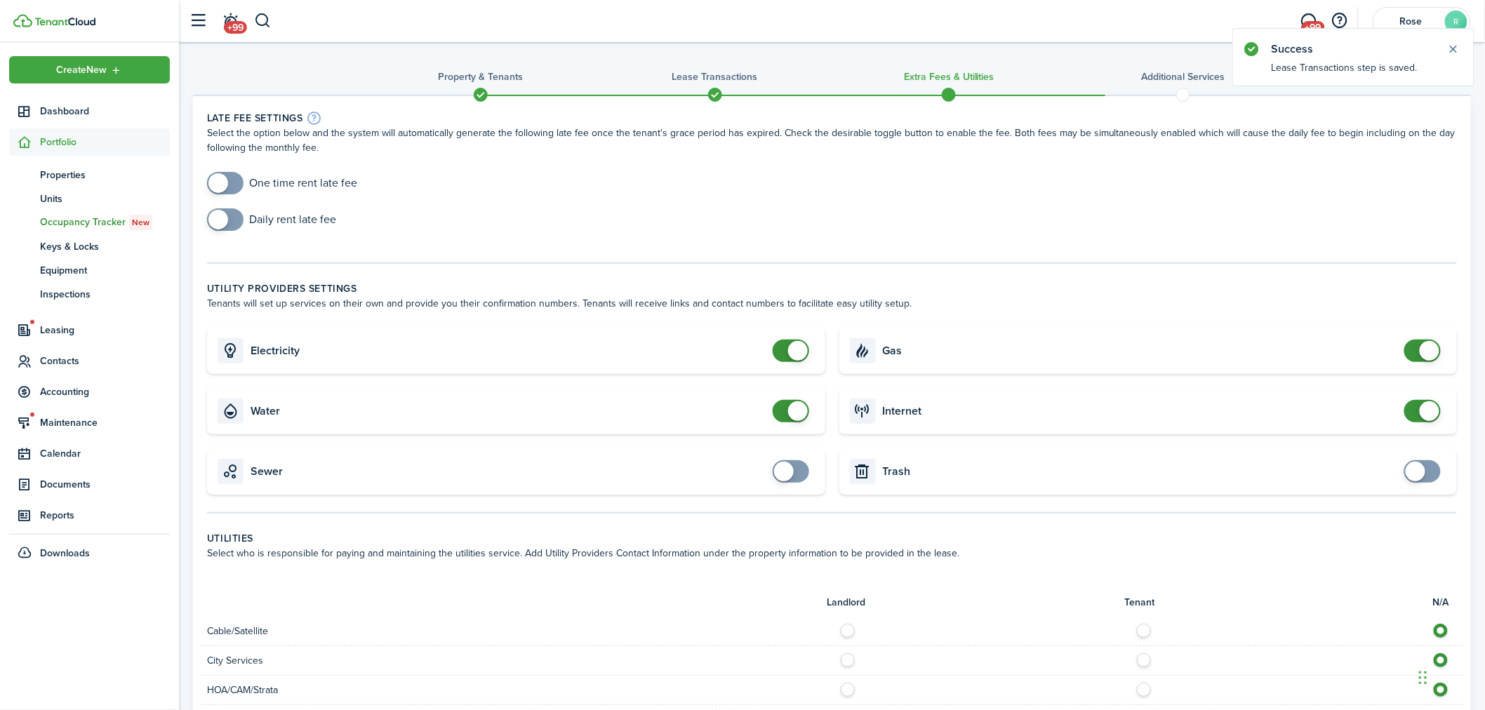
checkbox input "true"
click at [223, 178] on span at bounding box center [218, 183] width 20 height 20
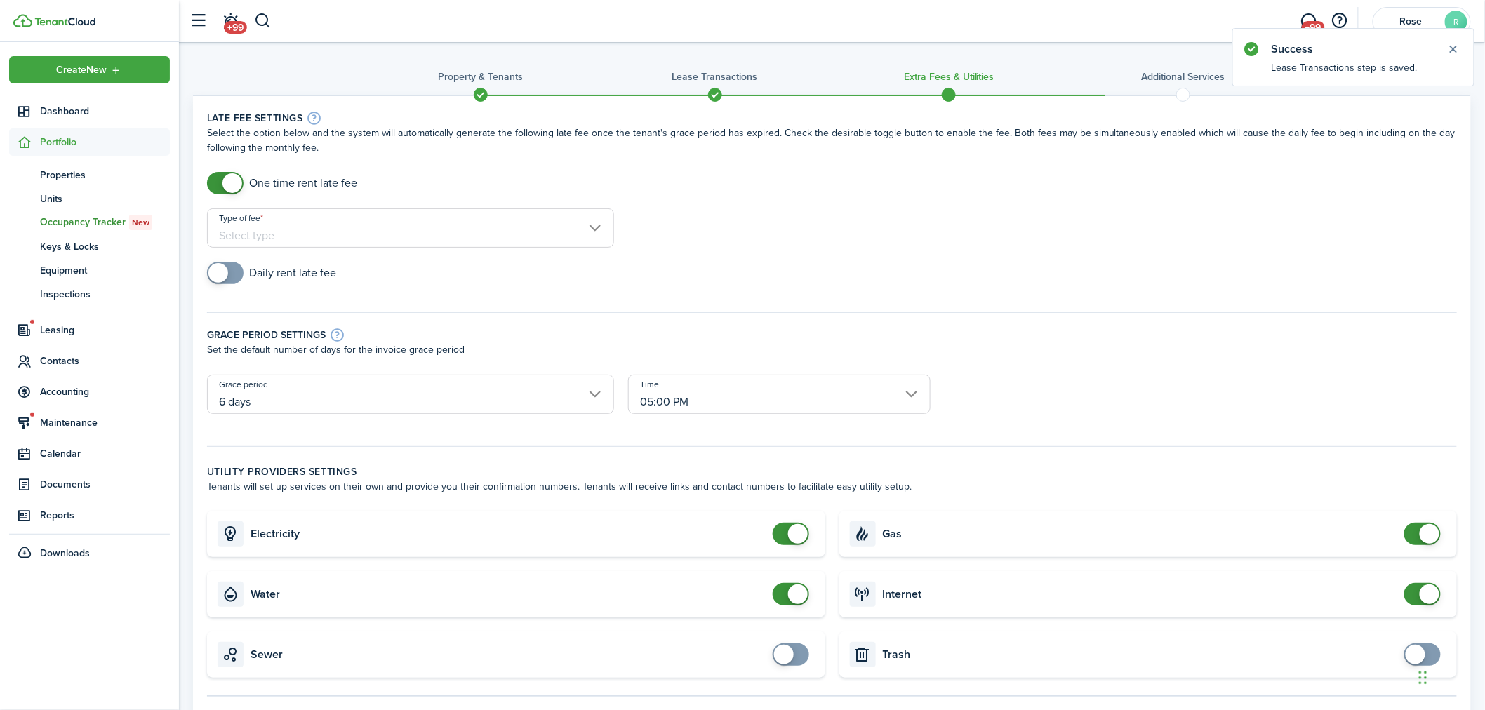
click at [457, 229] on input "Type of fee" at bounding box center [410, 227] width 407 height 39
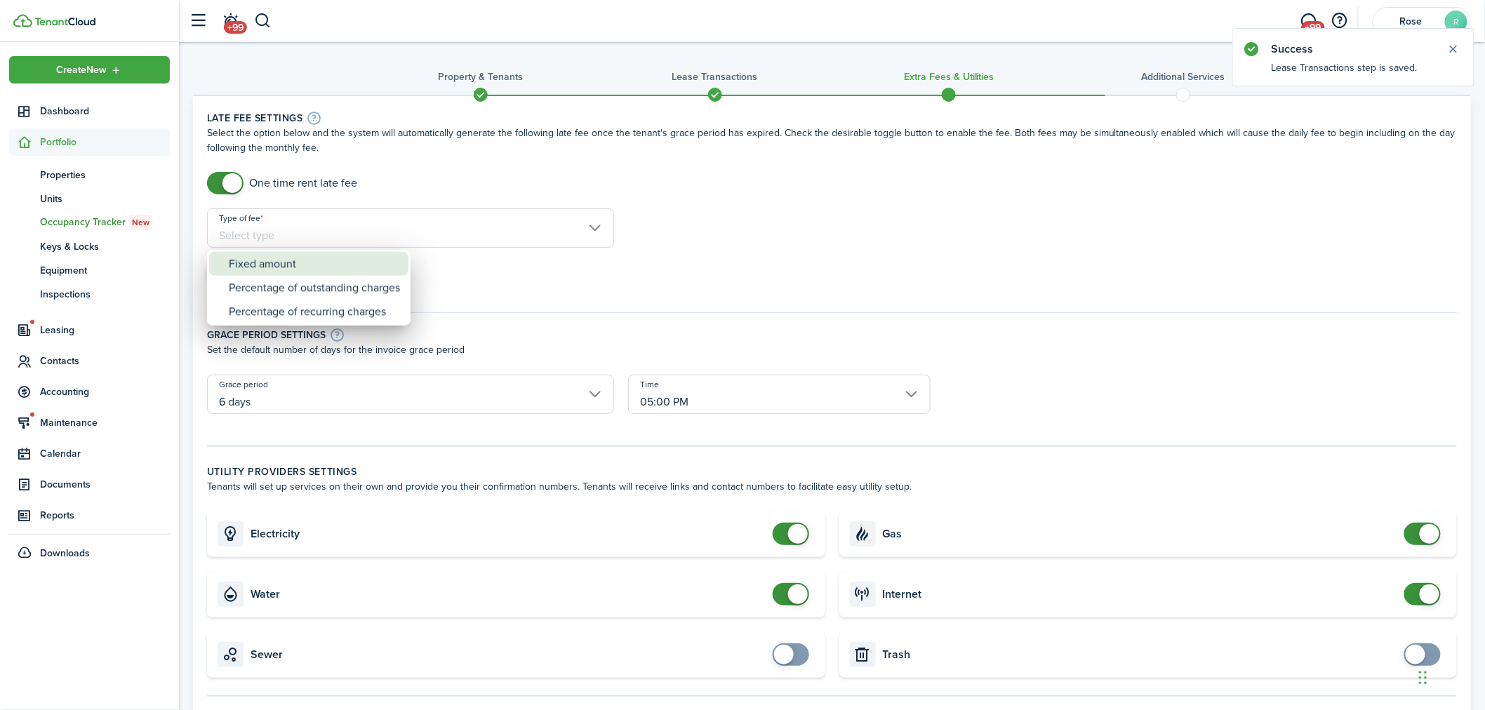
click at [342, 262] on div "Fixed amount" at bounding box center [314, 264] width 171 height 24
type input "Fixed amount"
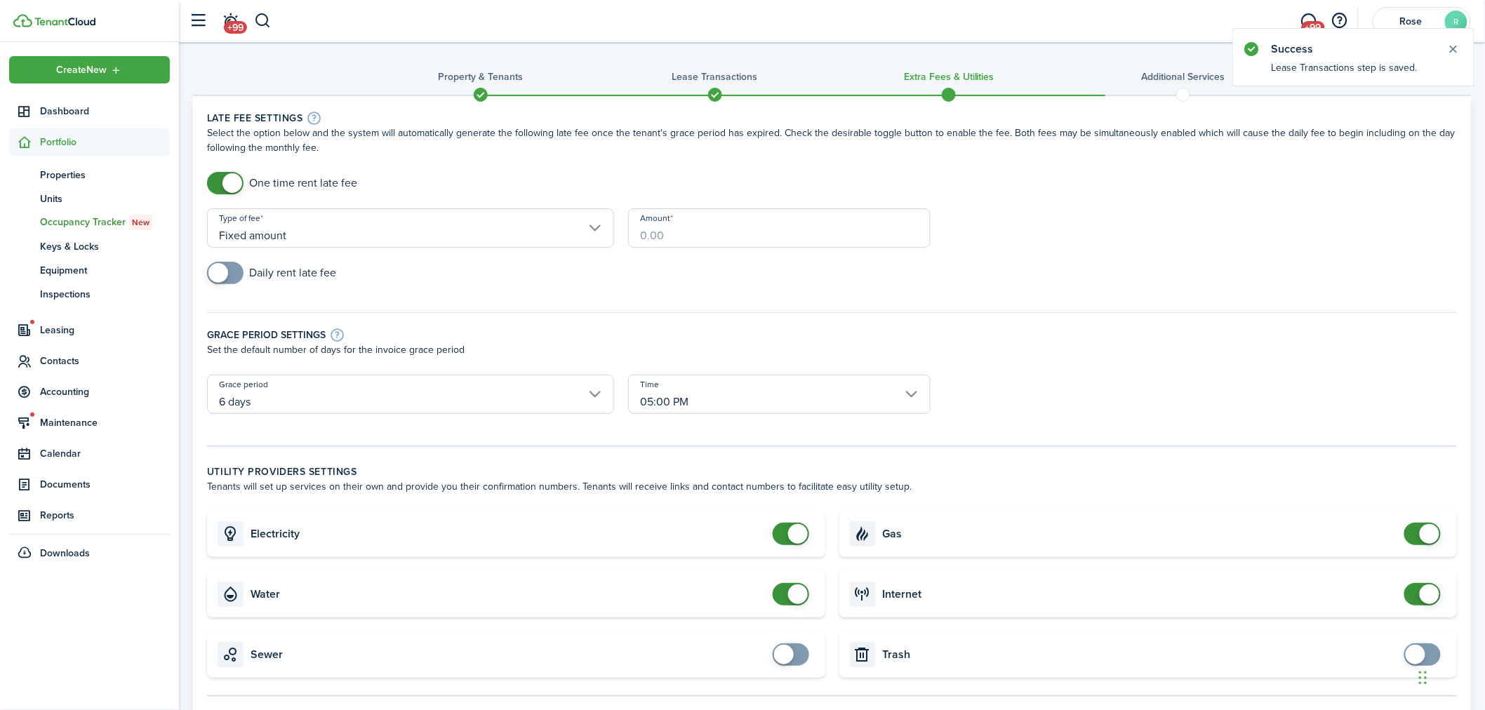
click at [691, 232] on input "Amount" at bounding box center [779, 227] width 302 height 39
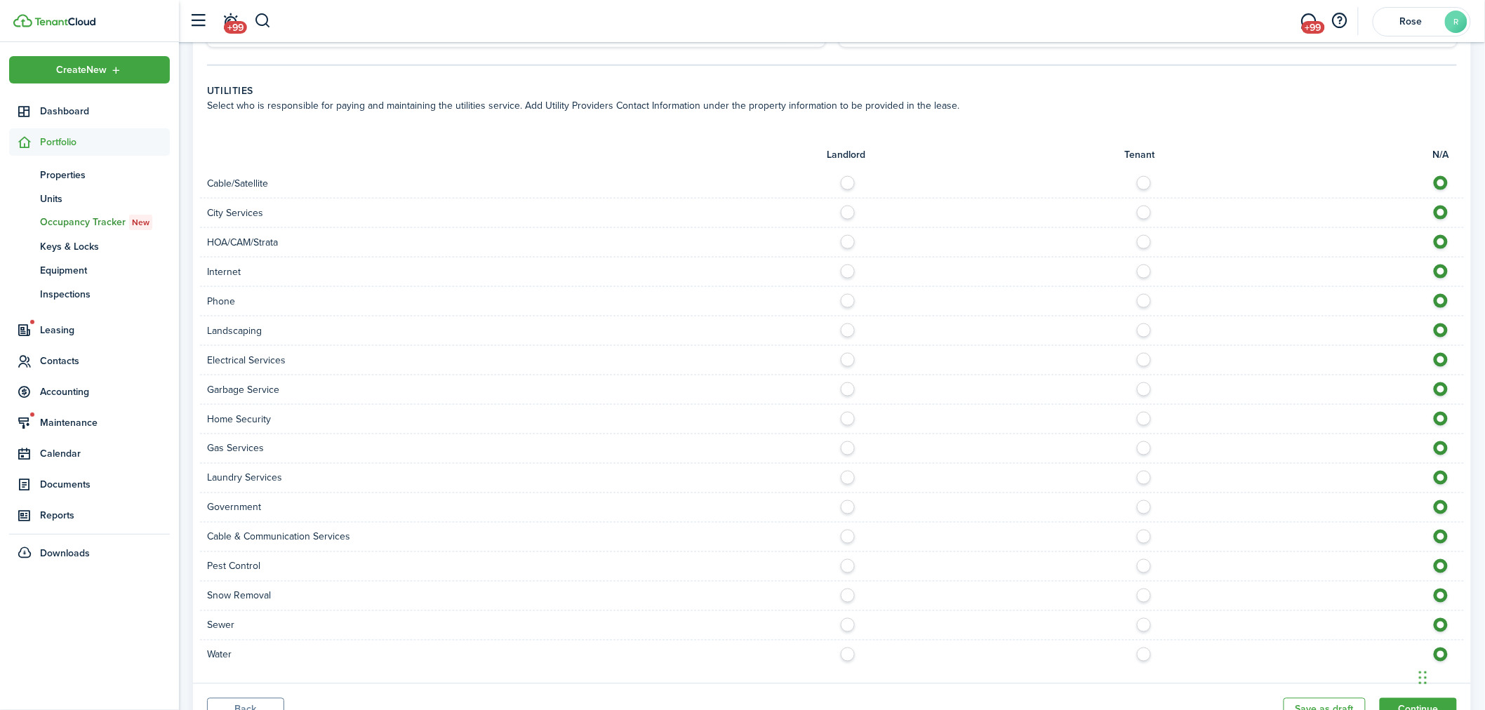
scroll to position [727, 0]
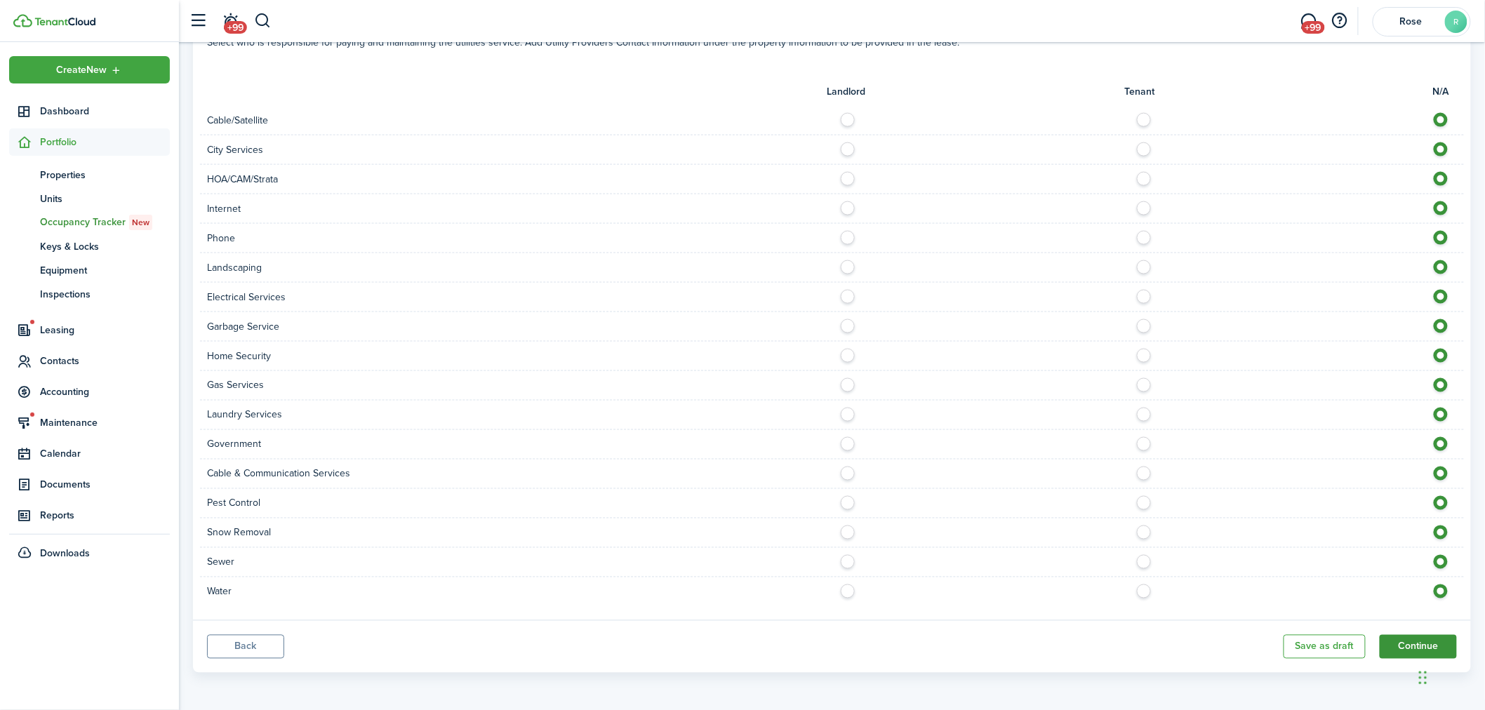
type input "$75.00"
click at [1407, 641] on button "Continue" at bounding box center [1418, 647] width 77 height 24
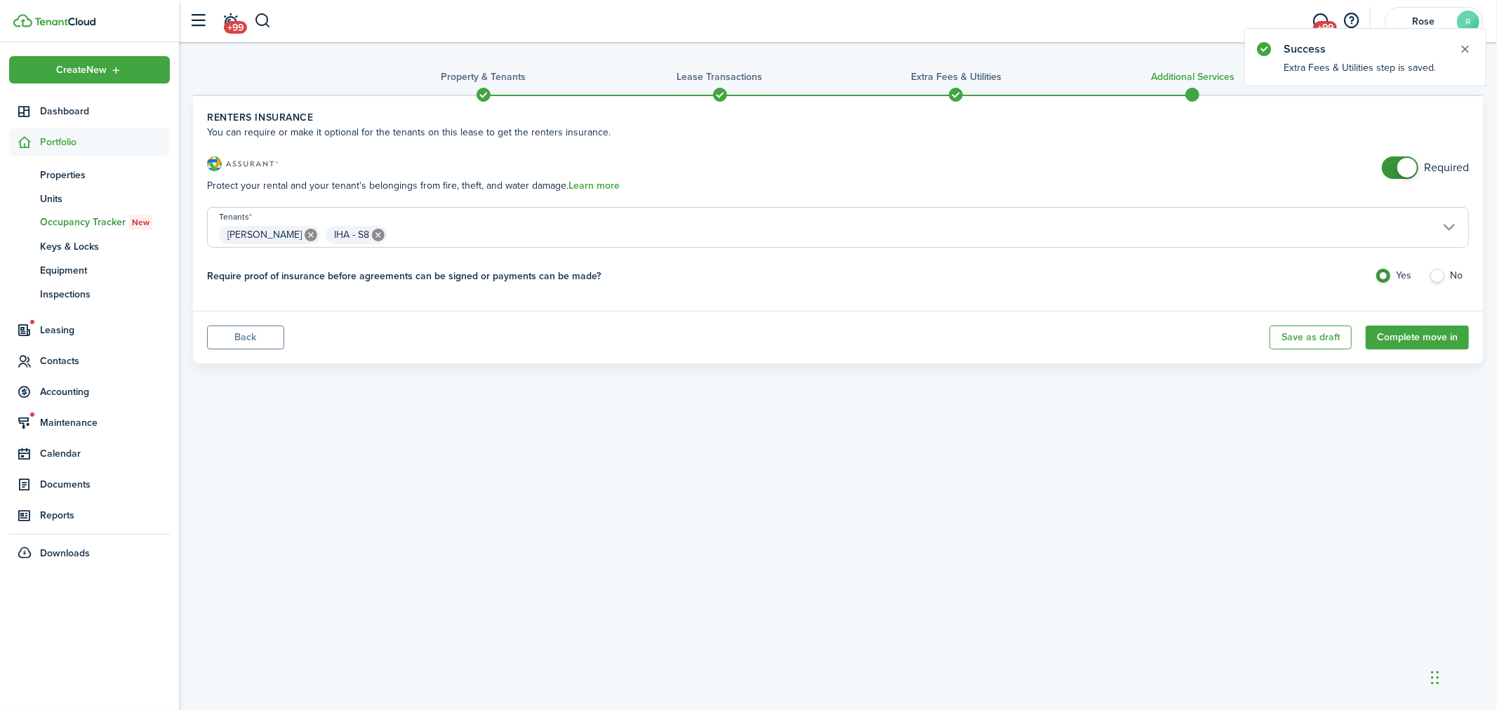
checkbox input "false"
click at [1404, 166] on span at bounding box center [1407, 168] width 20 height 20
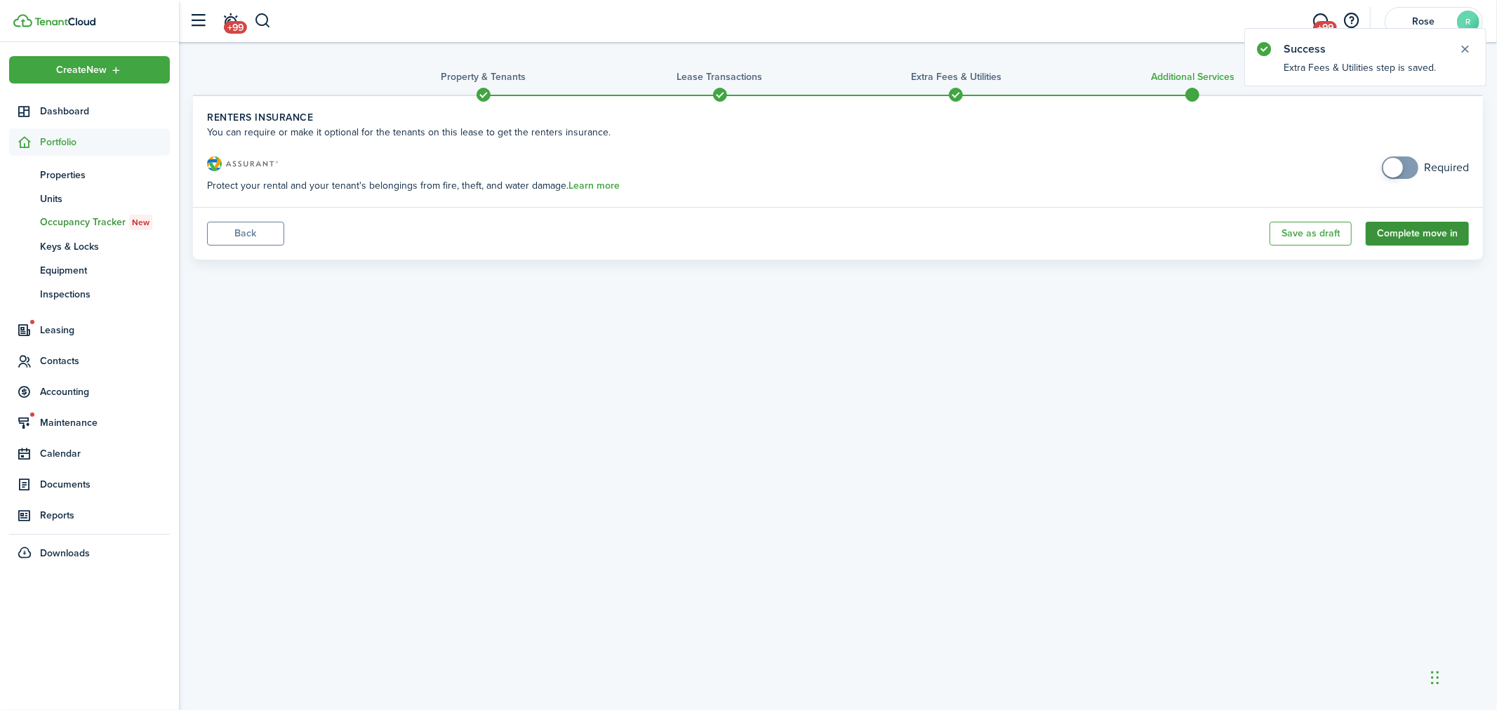
click at [1419, 239] on button "Complete move in" at bounding box center [1417, 234] width 103 height 24
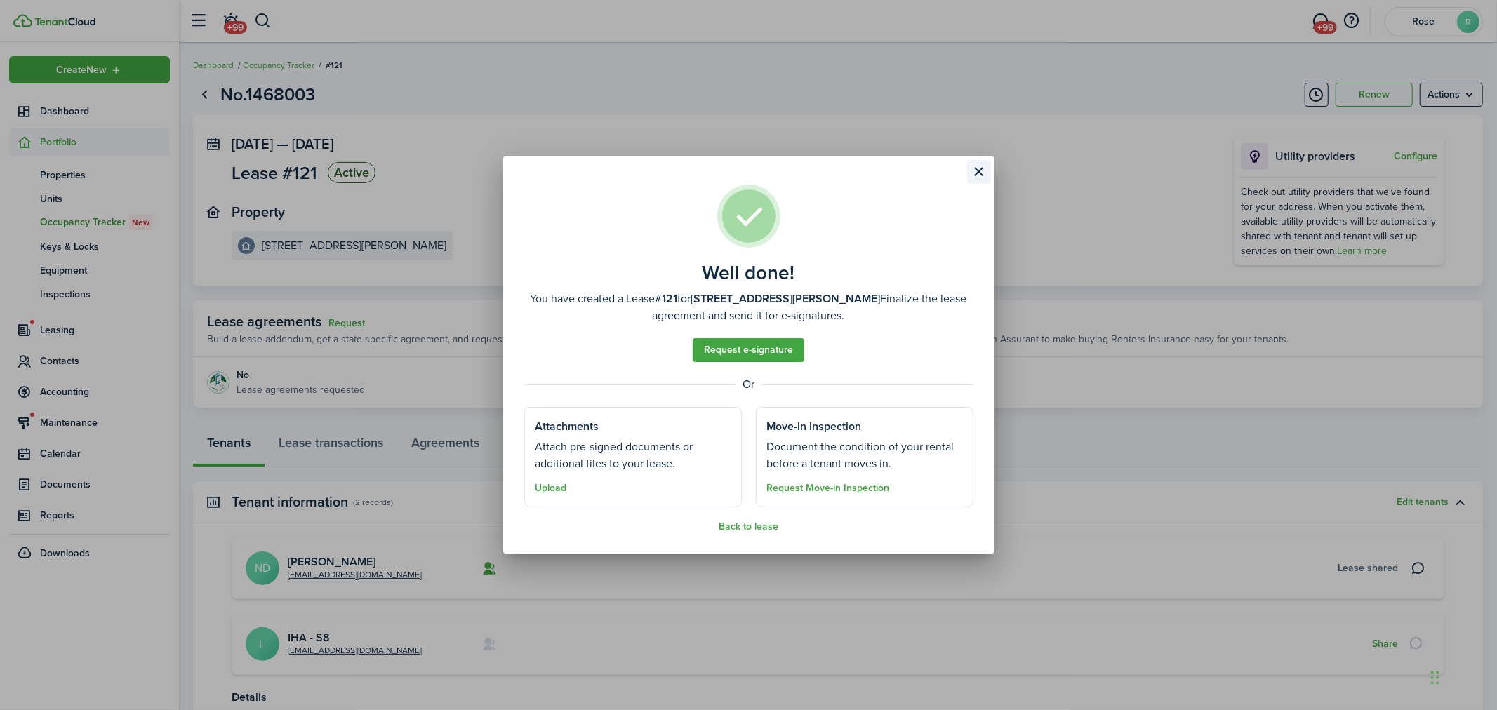
click at [981, 175] on button "Close modal" at bounding box center [979, 172] width 24 height 24
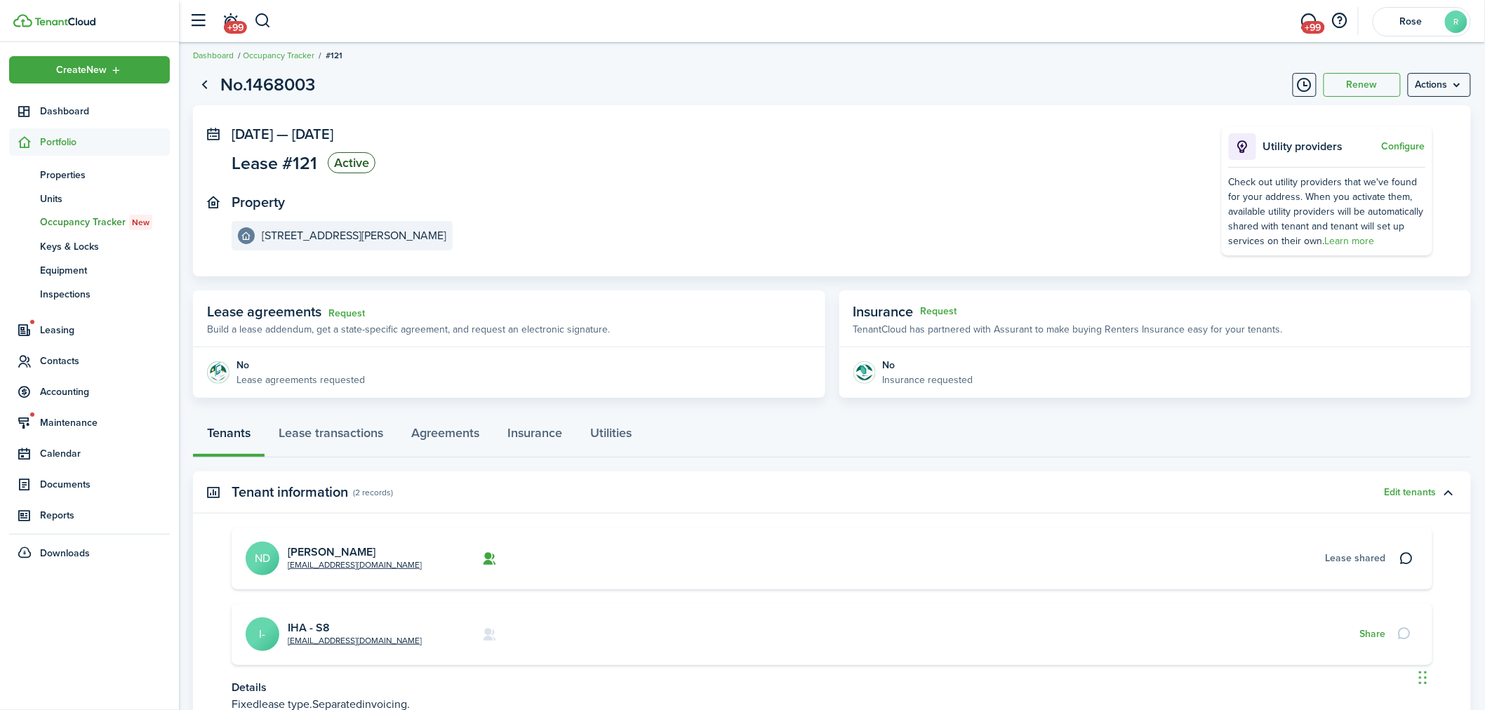
scroll to position [128, 0]
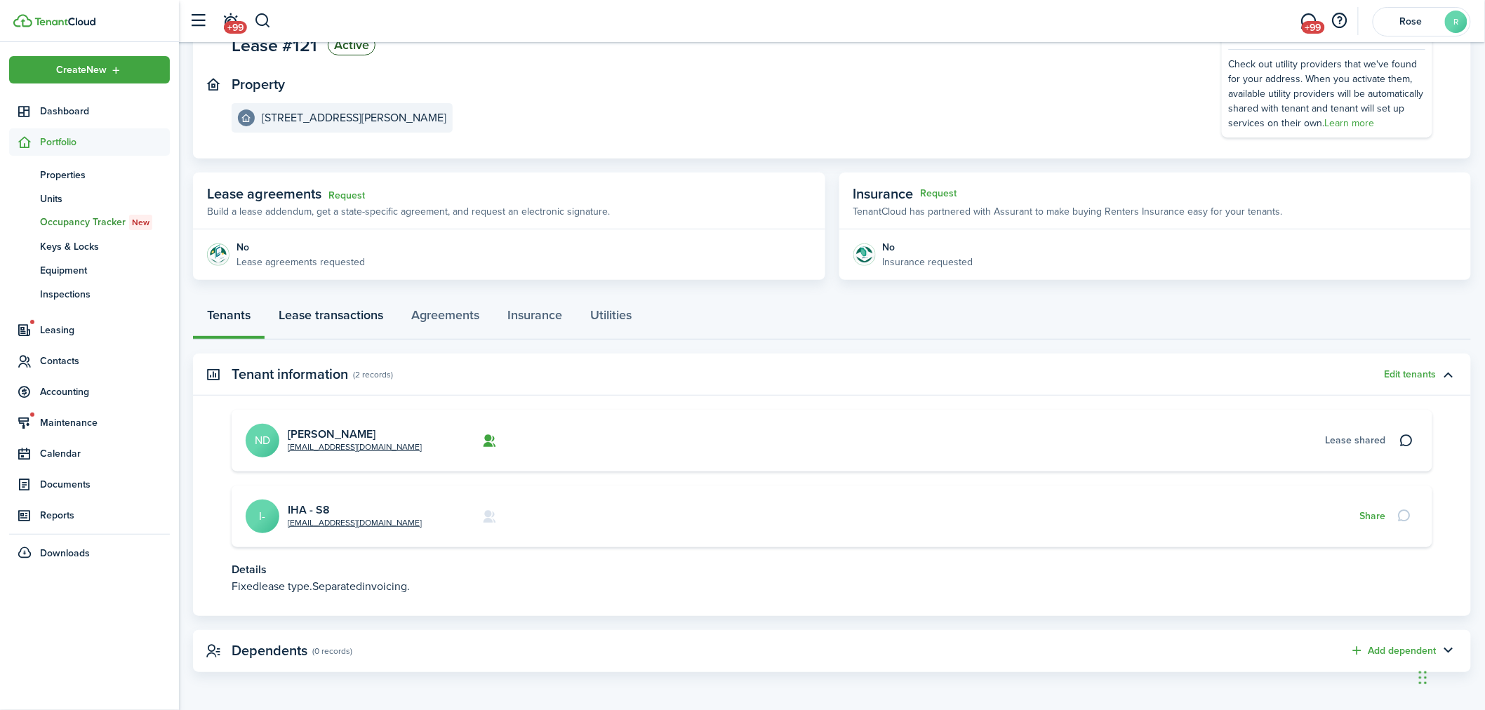
click at [340, 310] on link "Lease transactions" at bounding box center [331, 319] width 133 height 42
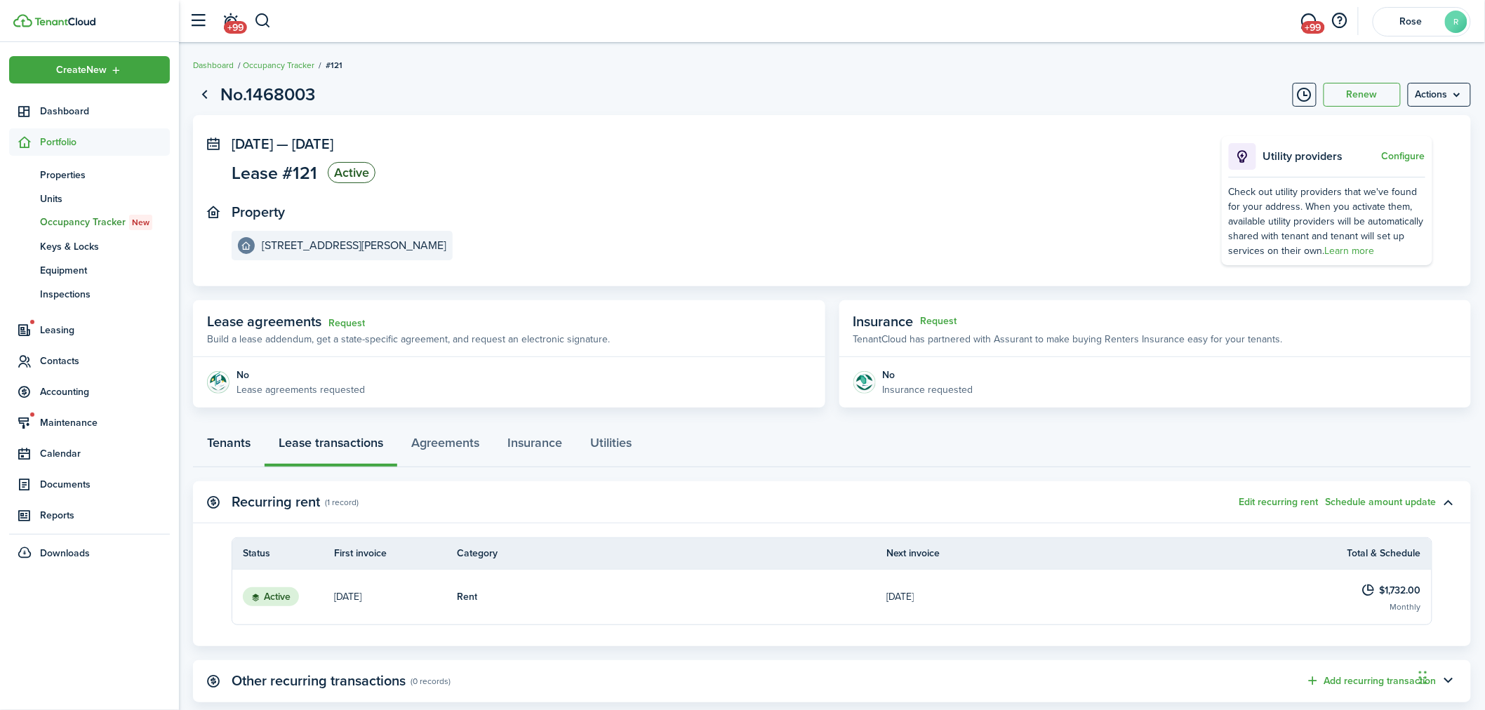
click at [223, 446] on link "Tenants" at bounding box center [229, 446] width 72 height 42
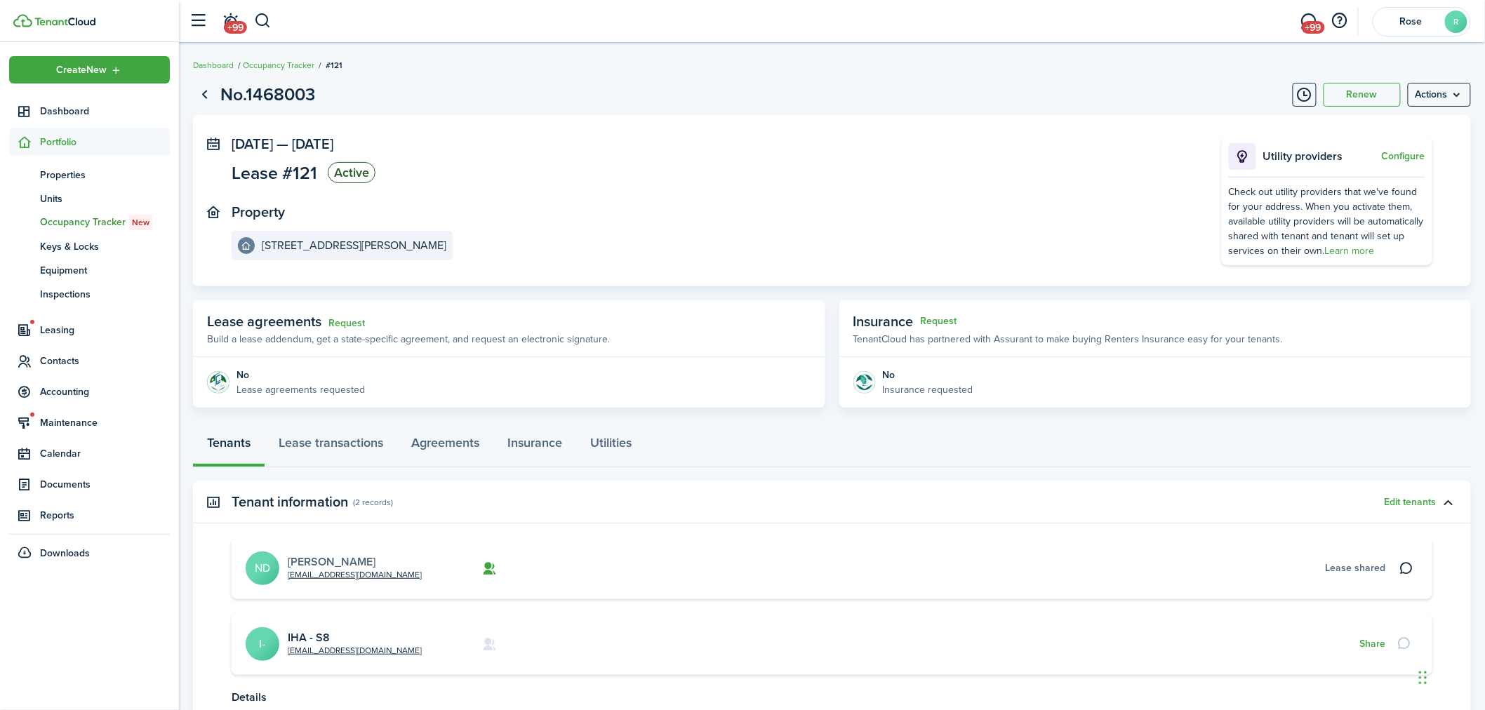
click at [334, 557] on link "[PERSON_NAME]" at bounding box center [332, 562] width 88 height 16
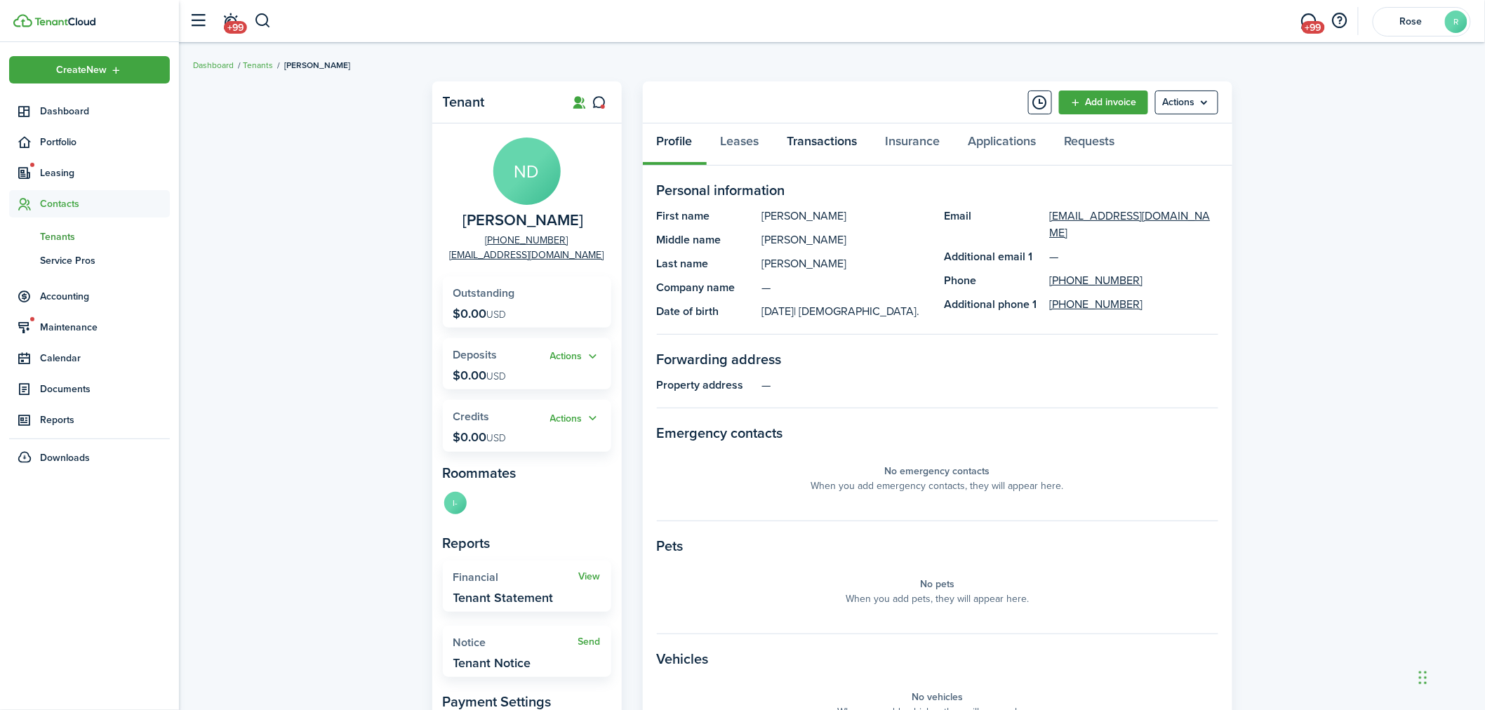
click at [817, 142] on link "Transactions" at bounding box center [822, 145] width 98 height 42
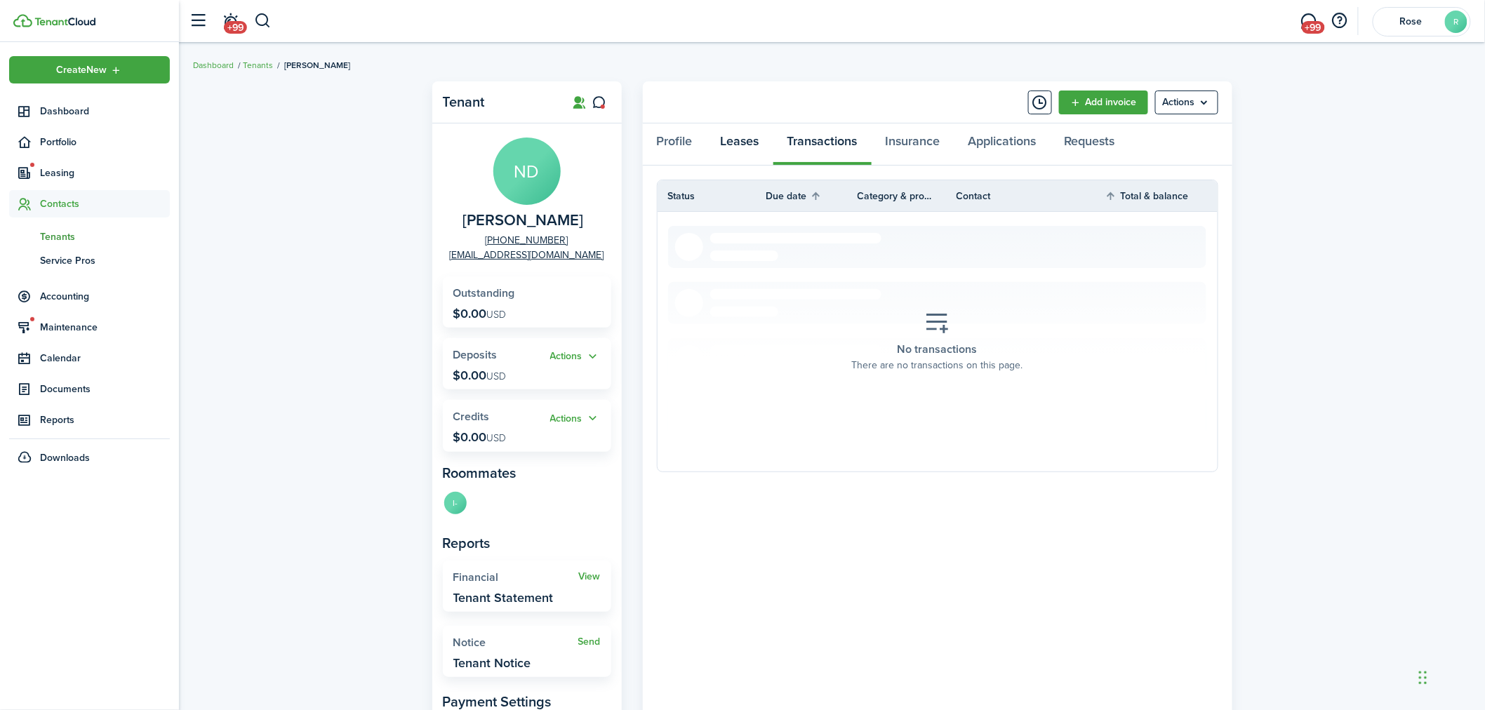
click at [732, 138] on link "Leases" at bounding box center [740, 145] width 67 height 42
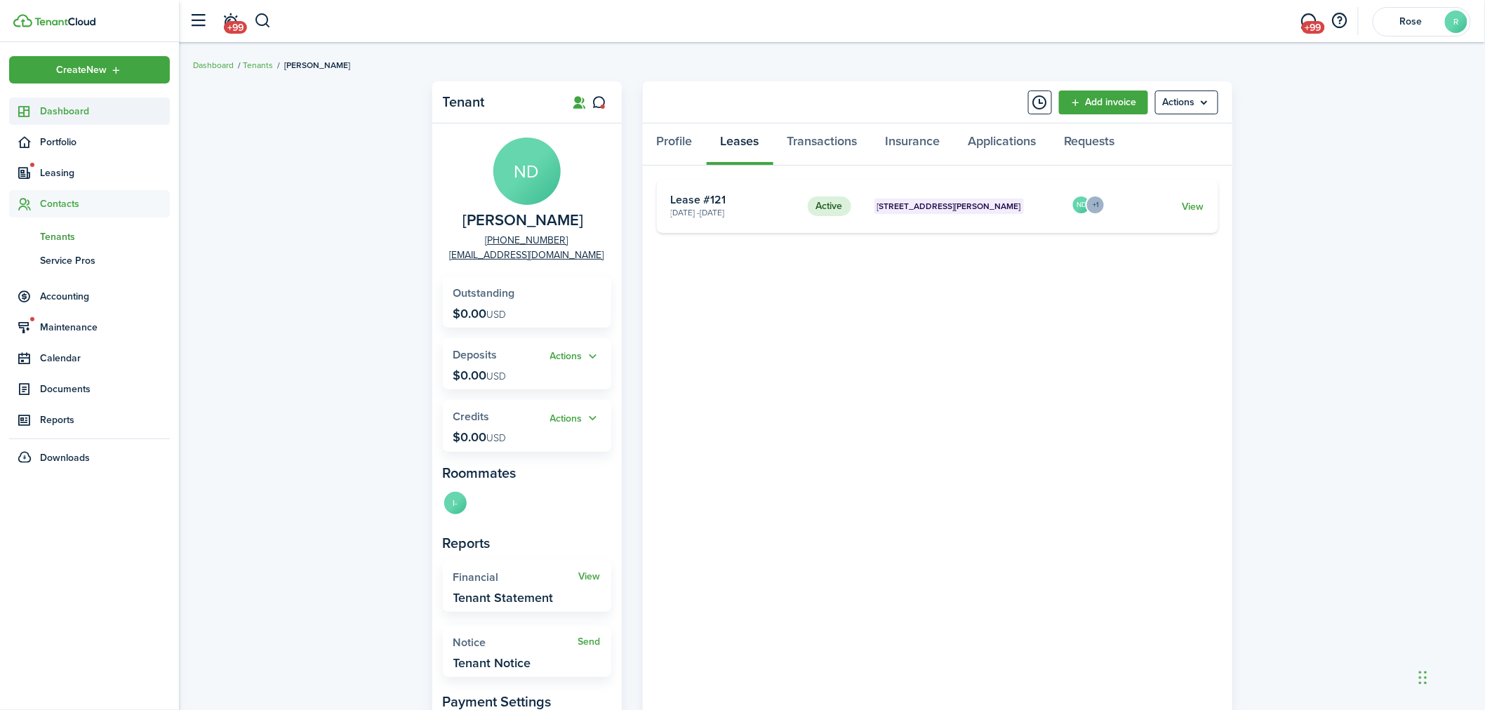
click at [104, 110] on span "Dashboard" at bounding box center [105, 111] width 130 height 15
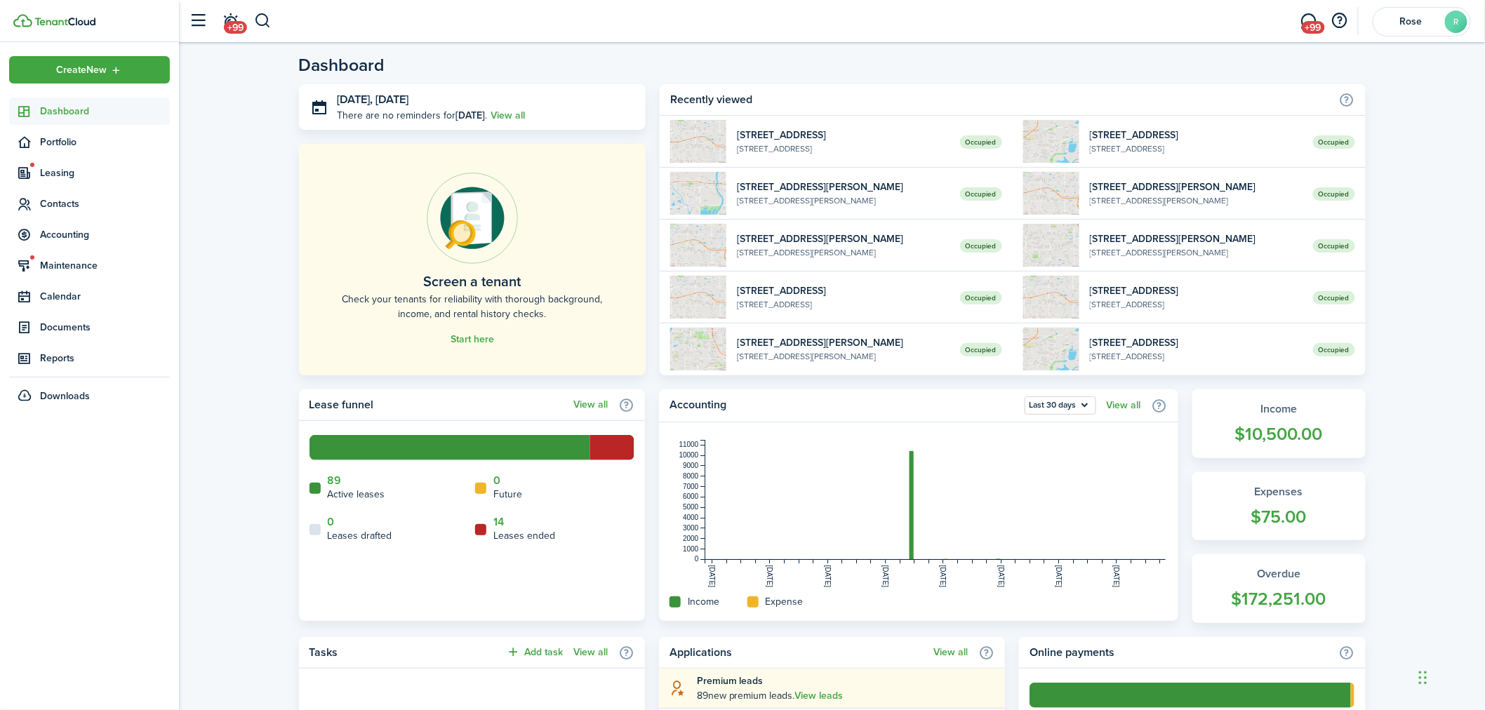
click at [79, 114] on span "Dashboard" at bounding box center [105, 111] width 130 height 15
click at [80, 236] on span "Accounting" at bounding box center [105, 234] width 130 height 15
click at [86, 284] on span "Payments" at bounding box center [105, 291] width 130 height 15
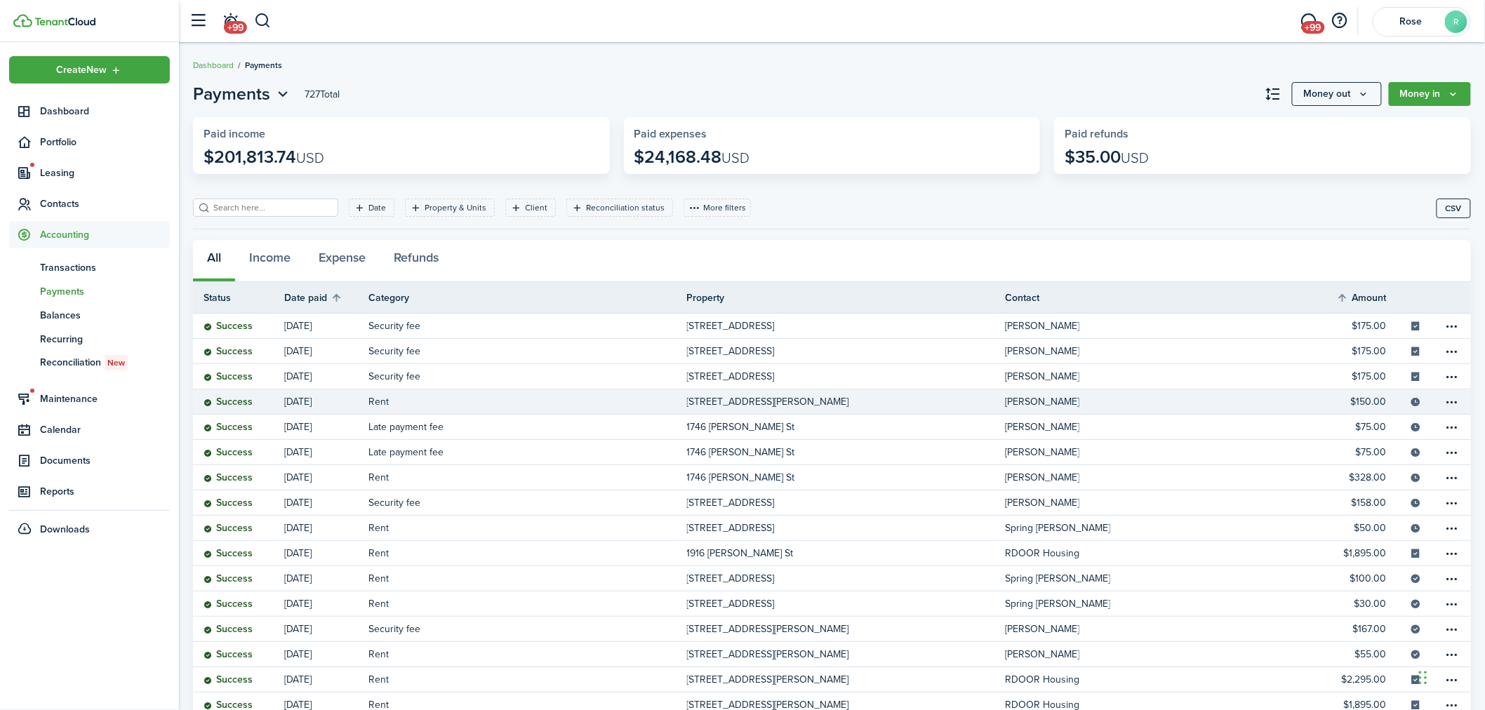
click at [723, 397] on table-info-title "[STREET_ADDRESS][PERSON_NAME]" at bounding box center [768, 401] width 162 height 15
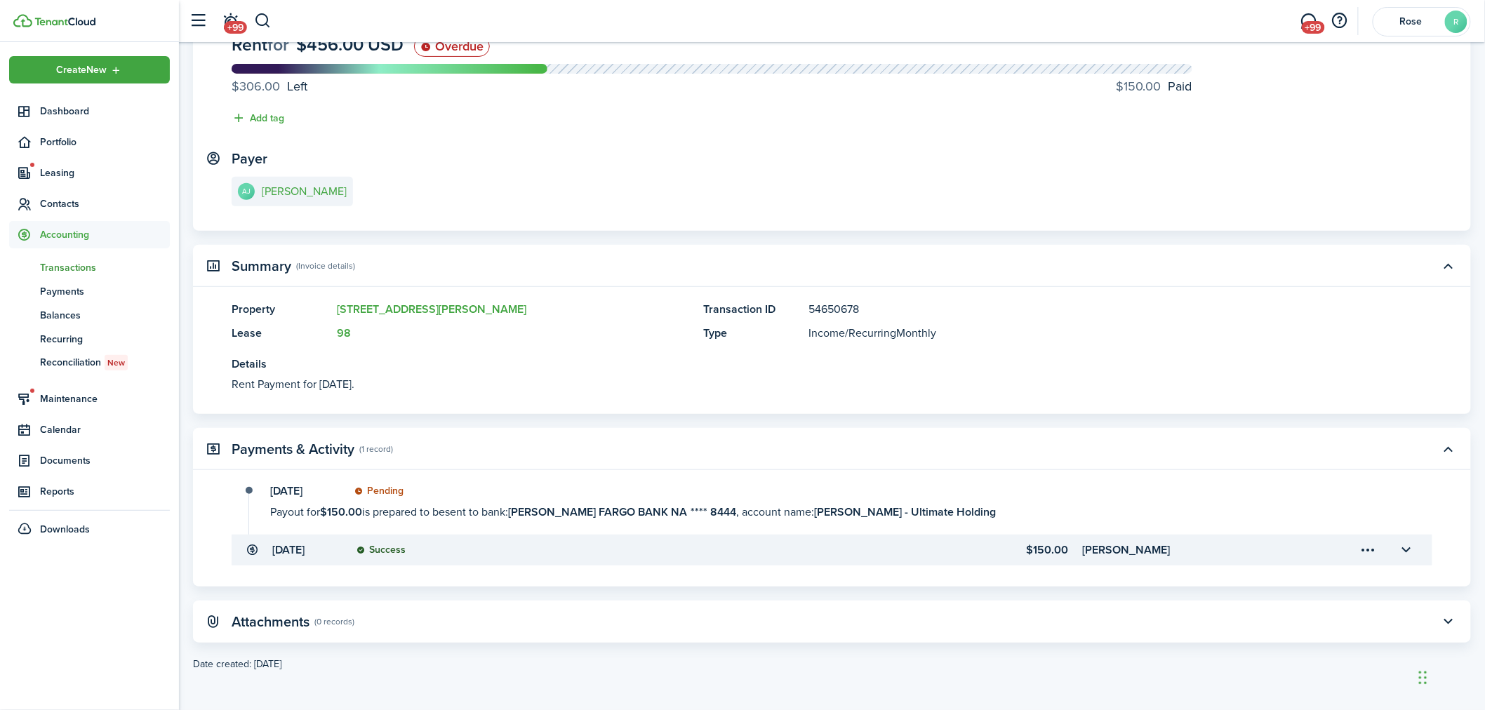
scroll to position [130, 0]
click at [310, 188] on e-details-info-title "[PERSON_NAME]" at bounding box center [304, 191] width 85 height 13
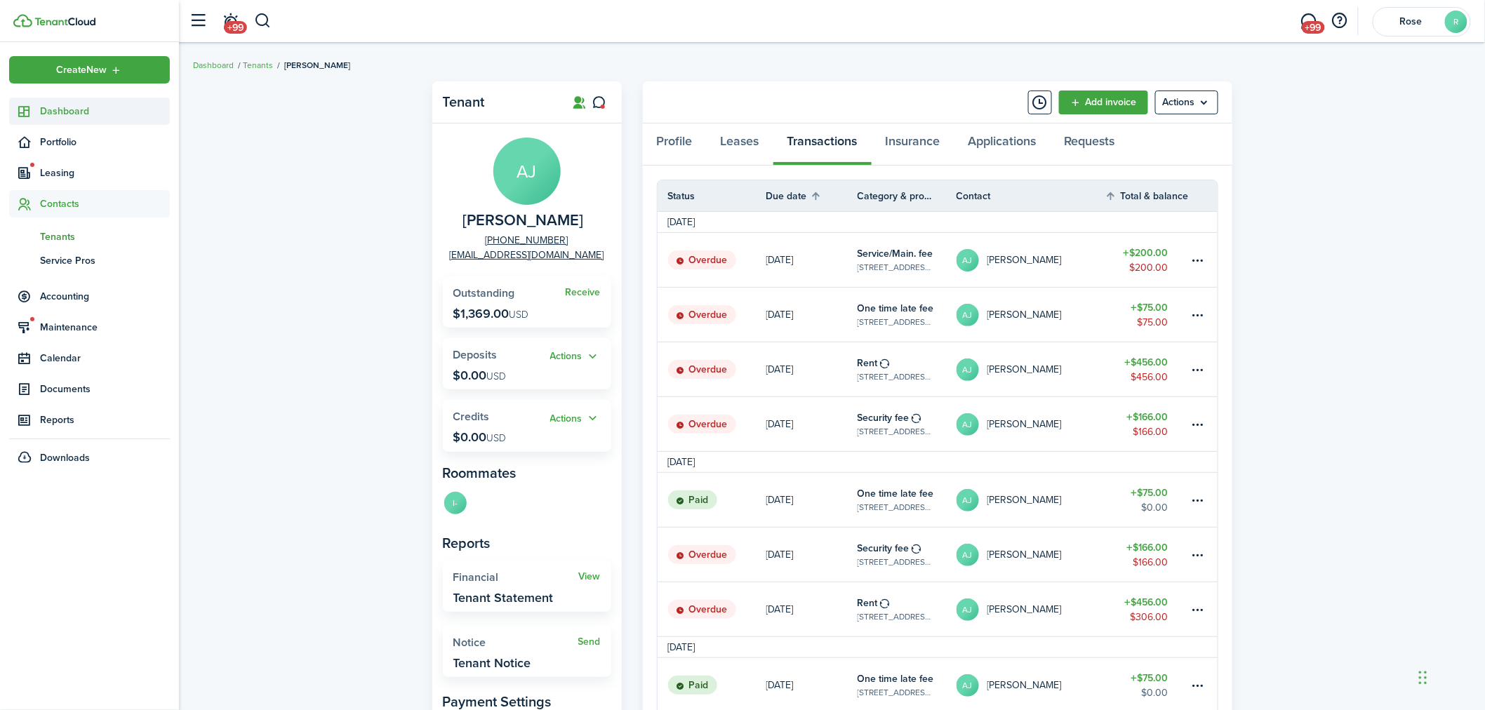
click at [76, 109] on span "Dashboard" at bounding box center [105, 111] width 130 height 15
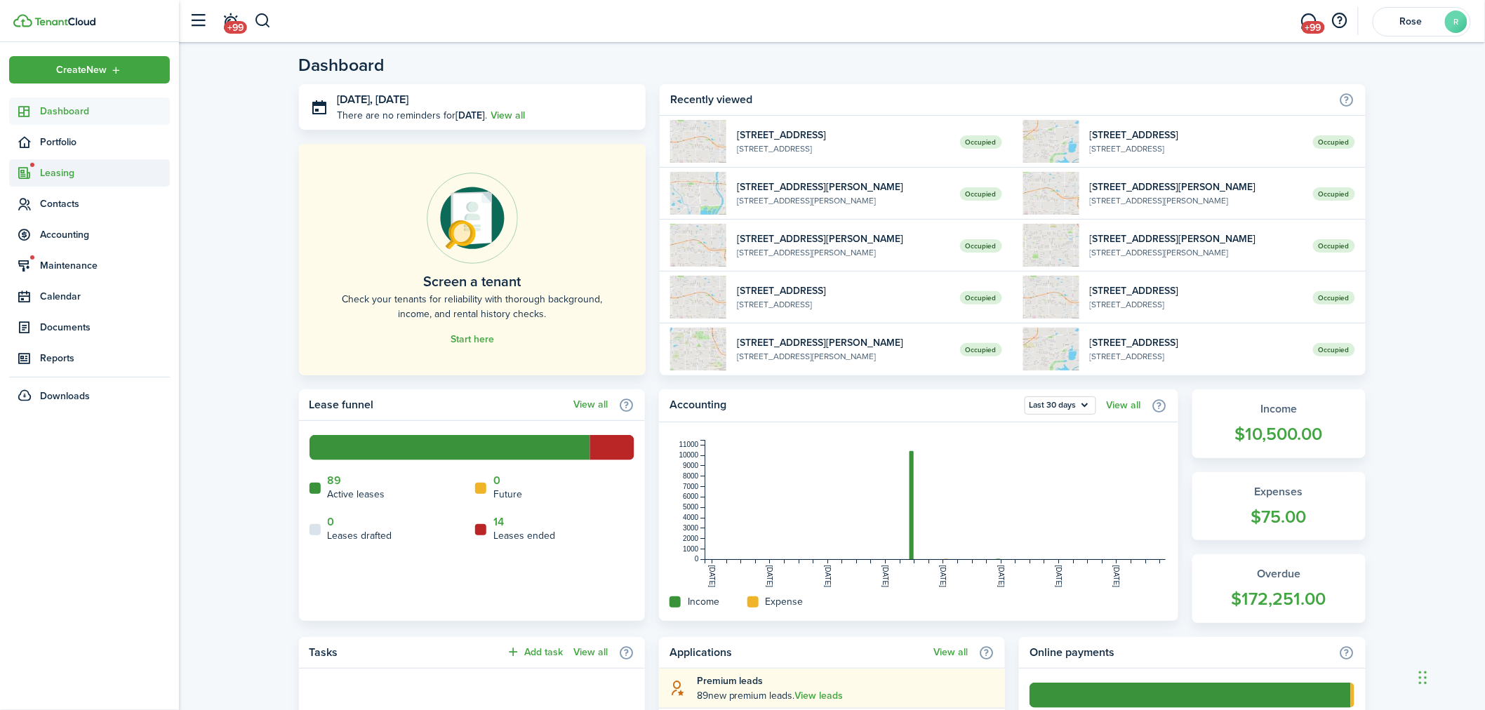
click at [62, 166] on span "Leasing" at bounding box center [105, 173] width 130 height 15
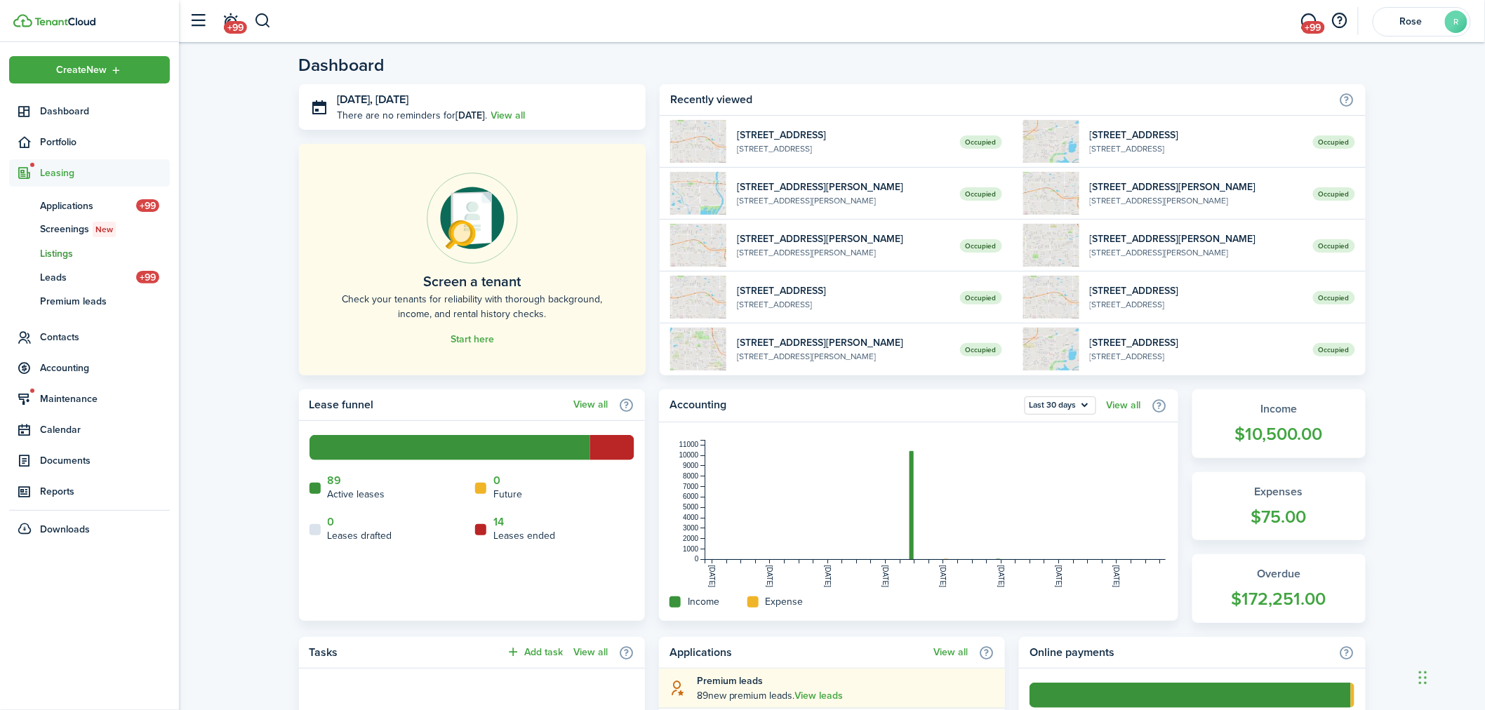
click at [65, 253] on span "Listings" at bounding box center [105, 253] width 130 height 15
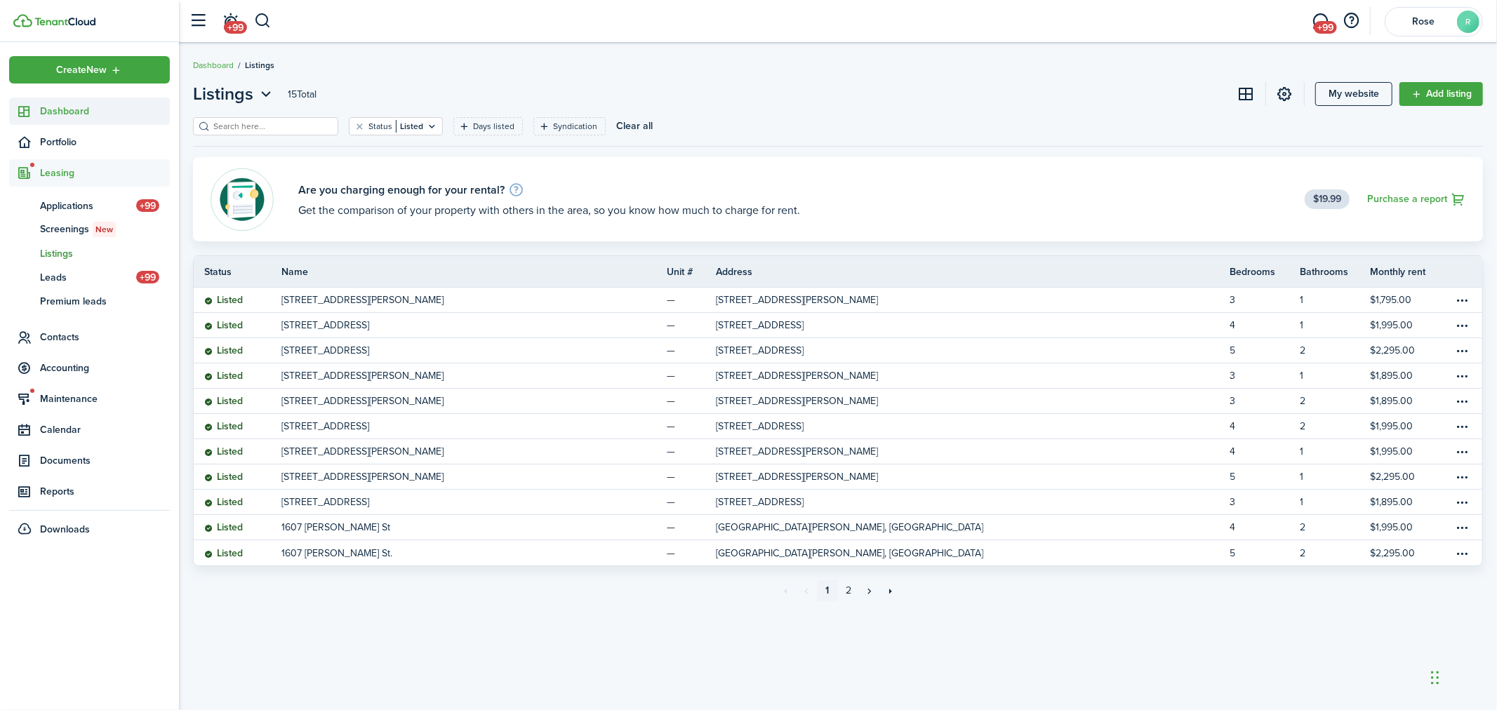
click at [67, 111] on span "Dashboard" at bounding box center [105, 111] width 130 height 15
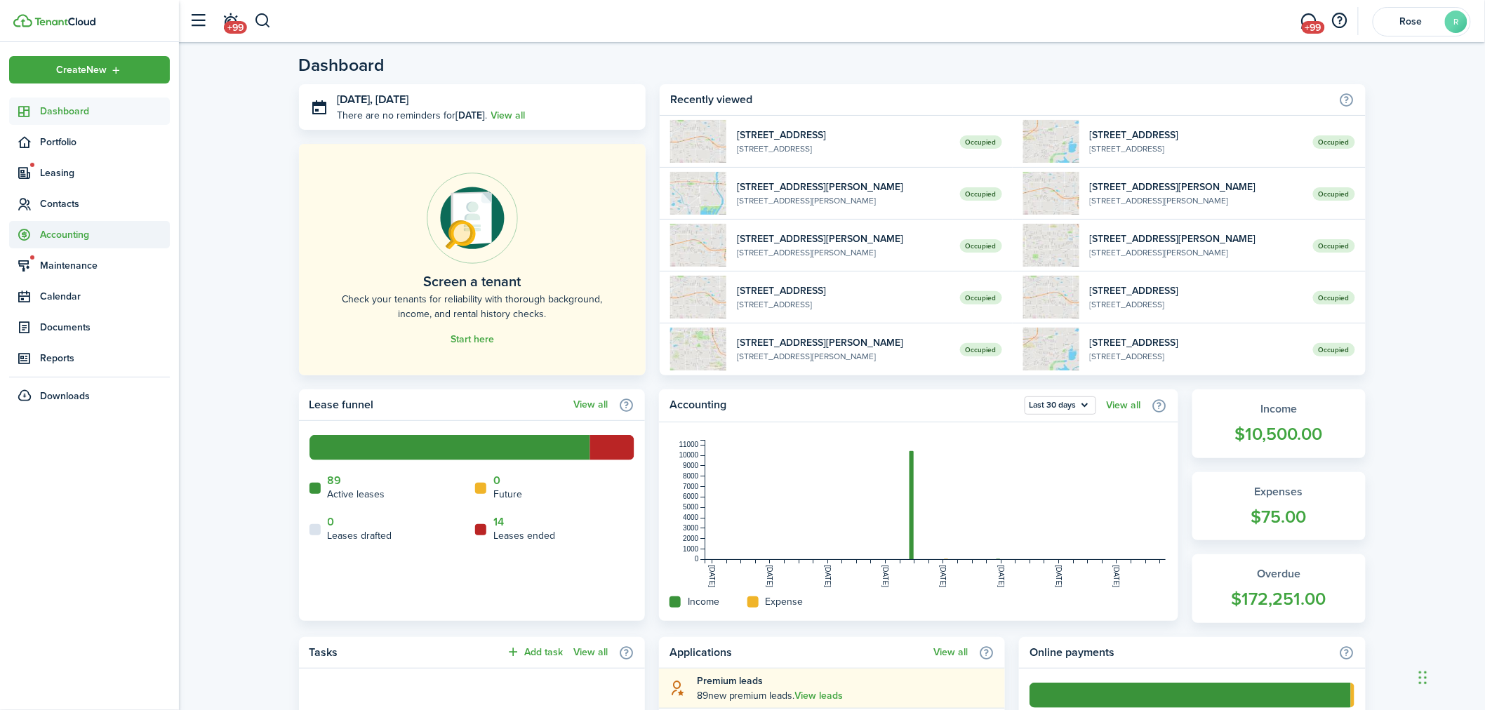
click at [79, 232] on span "Accounting" at bounding box center [105, 234] width 130 height 15
